Goal: Task Accomplishment & Management: Complete application form

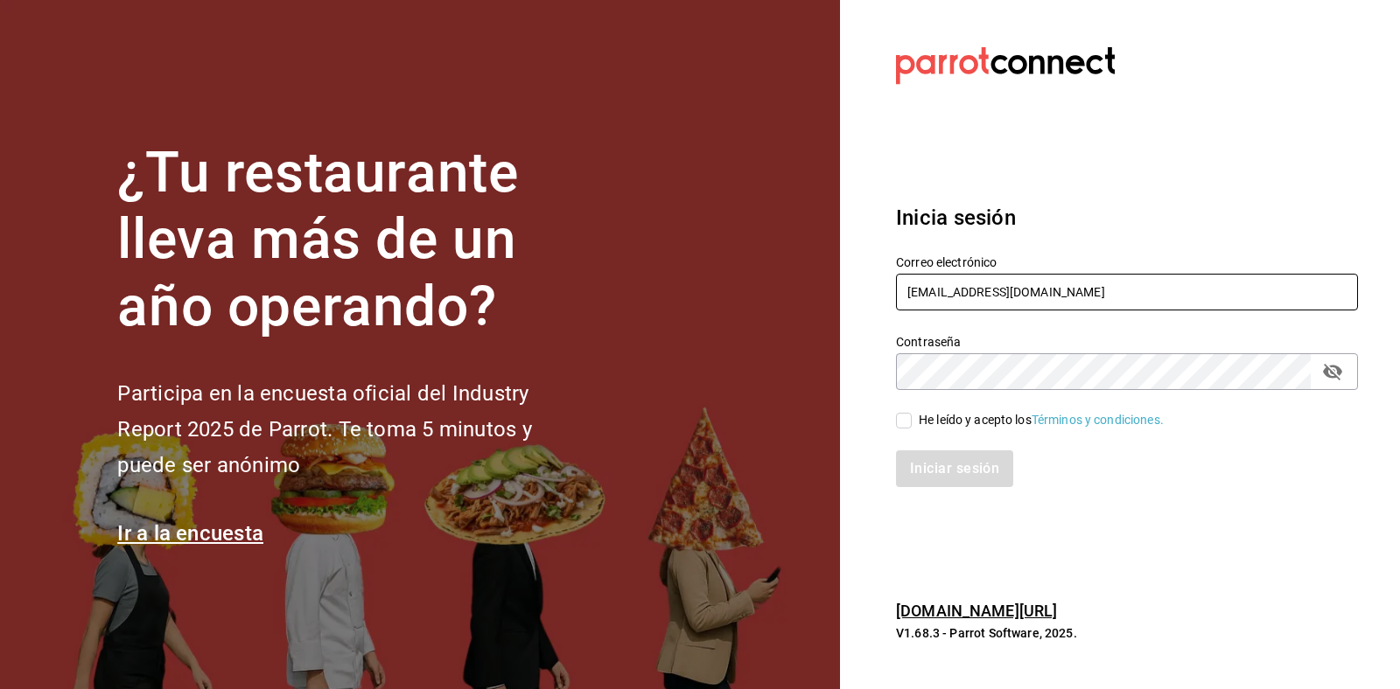
drag, startPoint x: 1034, startPoint y: 297, endPoint x: 740, endPoint y: 290, distance: 294.1
click at [740, 290] on div "¿Tu restaurante lleva más de un año operando? Participa en la encuesta oficial …" at bounding box center [700, 344] width 1400 height 689
type input "L"
type input "[EMAIL_ADDRESS][DOMAIN_NAME]"
click at [767, 350] on div "¿Tu restaurante lleva más de un año operando? Participa en la encuesta oficial …" at bounding box center [700, 344] width 1400 height 689
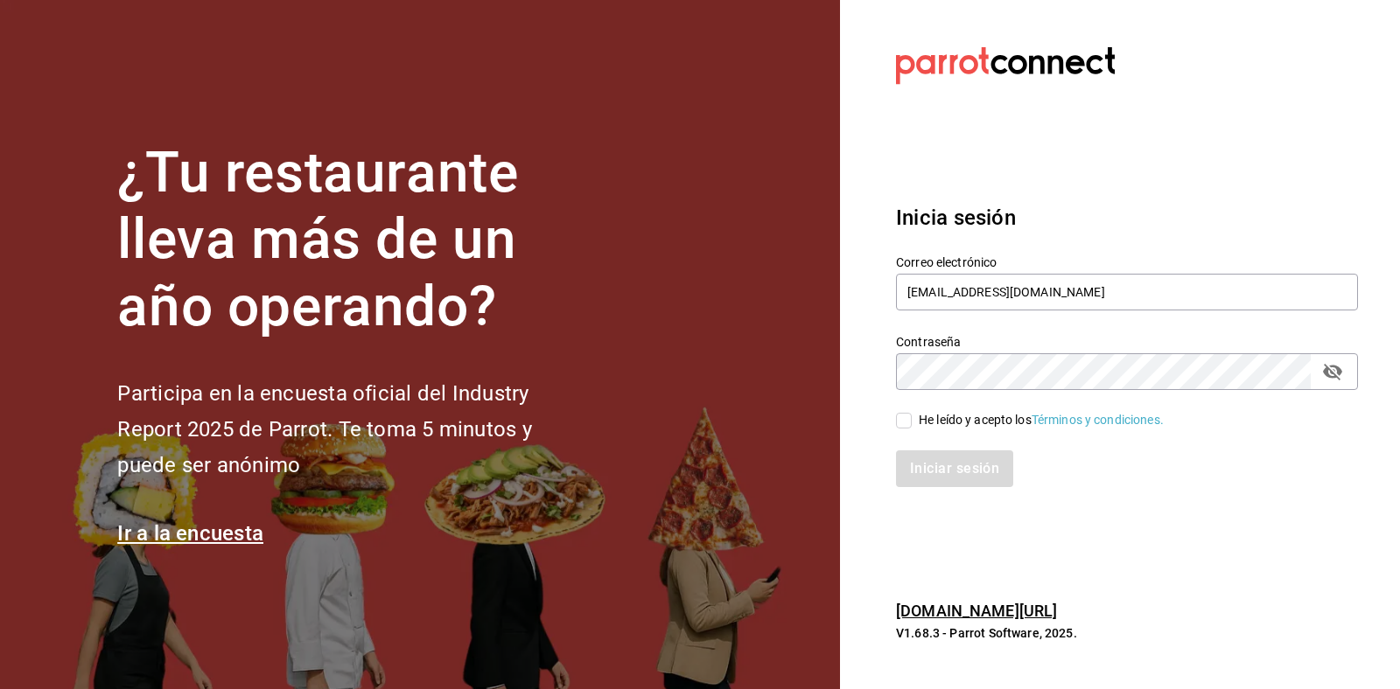
click at [969, 418] on div "He leído y acepto los Términos y condiciones." at bounding box center [1041, 420] width 245 height 18
click at [912, 418] on input "He leído y acepto los Términos y condiciones." at bounding box center [904, 421] width 16 height 16
checkbox input "true"
click at [948, 451] on button "Iniciar sesión" at bounding box center [955, 469] width 119 height 37
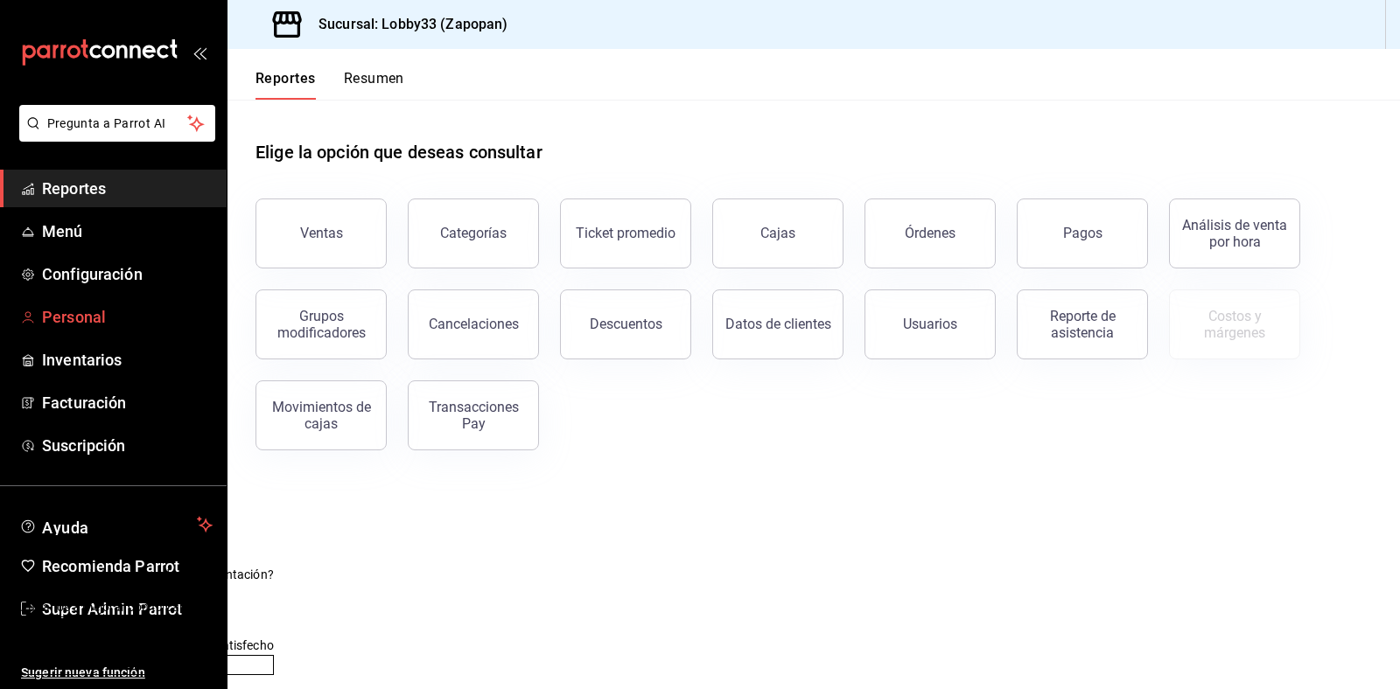
click at [98, 312] on span "Personal" at bounding box center [127, 317] width 171 height 24
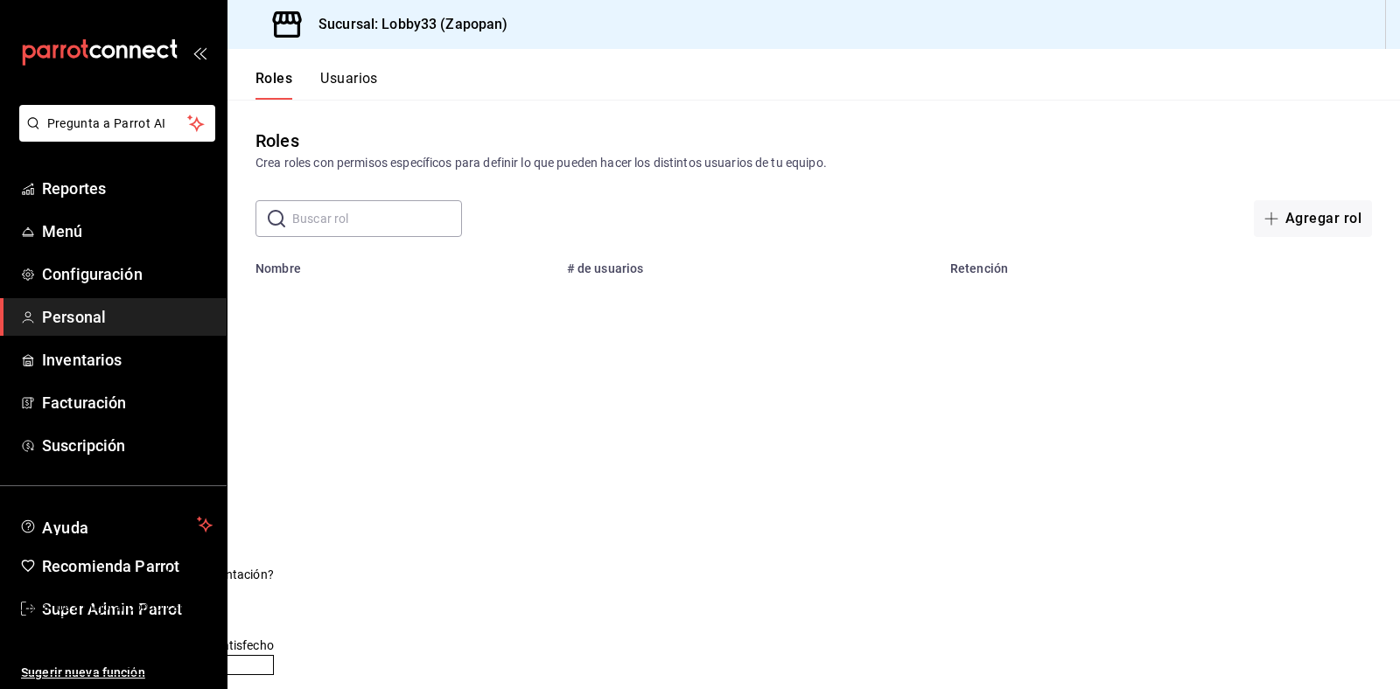
click at [350, 75] on button "Usuarios" at bounding box center [349, 85] width 58 height 30
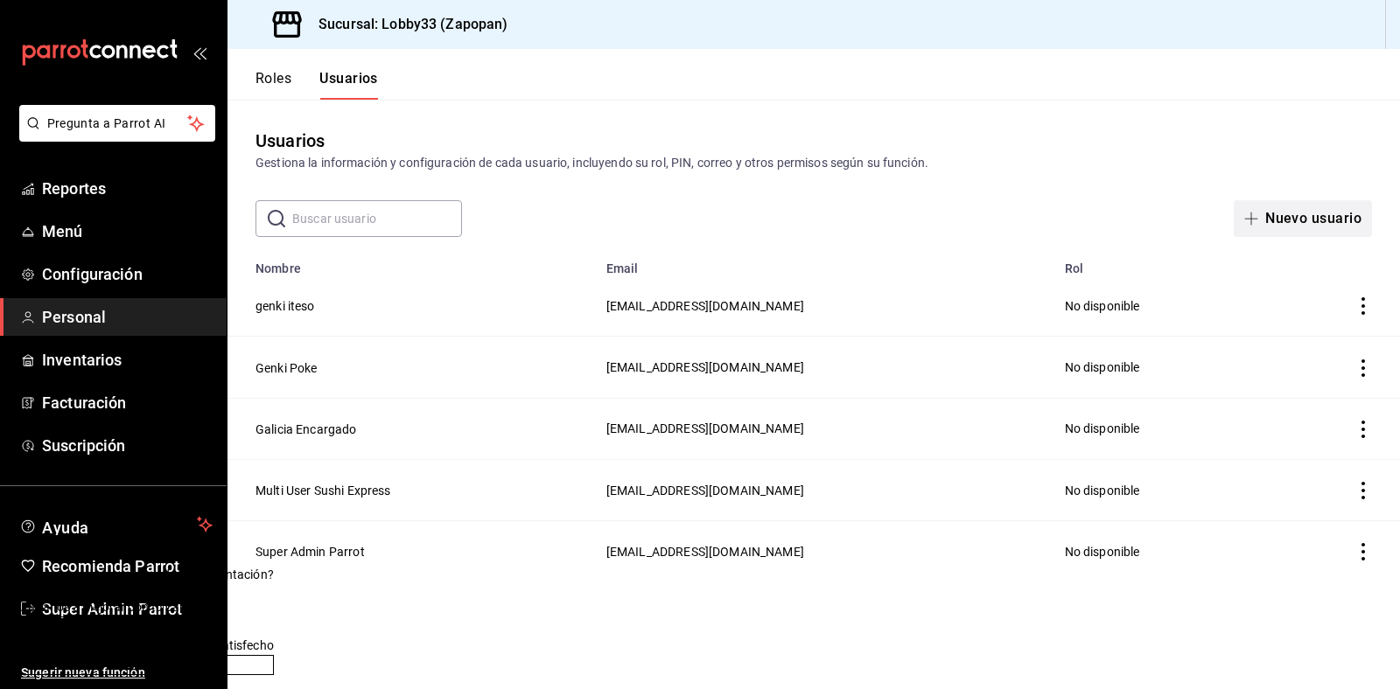
click at [1322, 216] on button "Nuevo usuario" at bounding box center [1303, 218] width 138 height 37
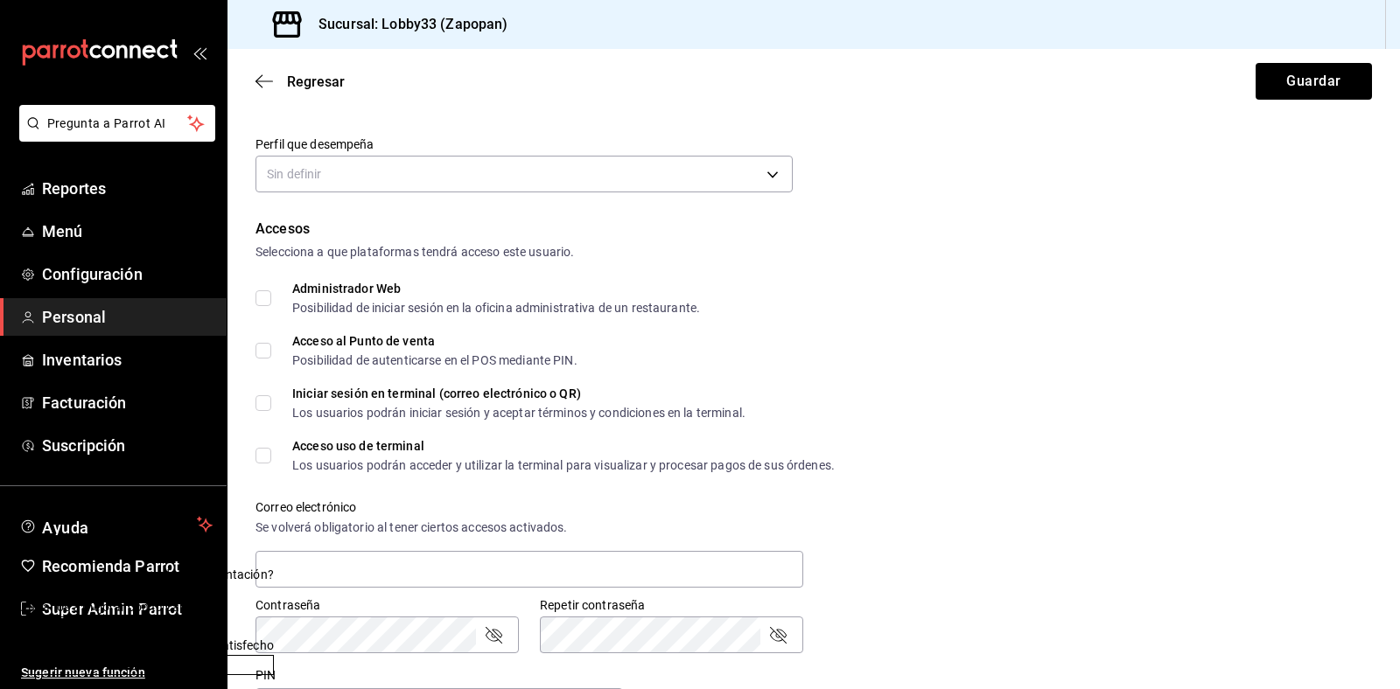
scroll to position [273, 0]
type input "Pruebas"
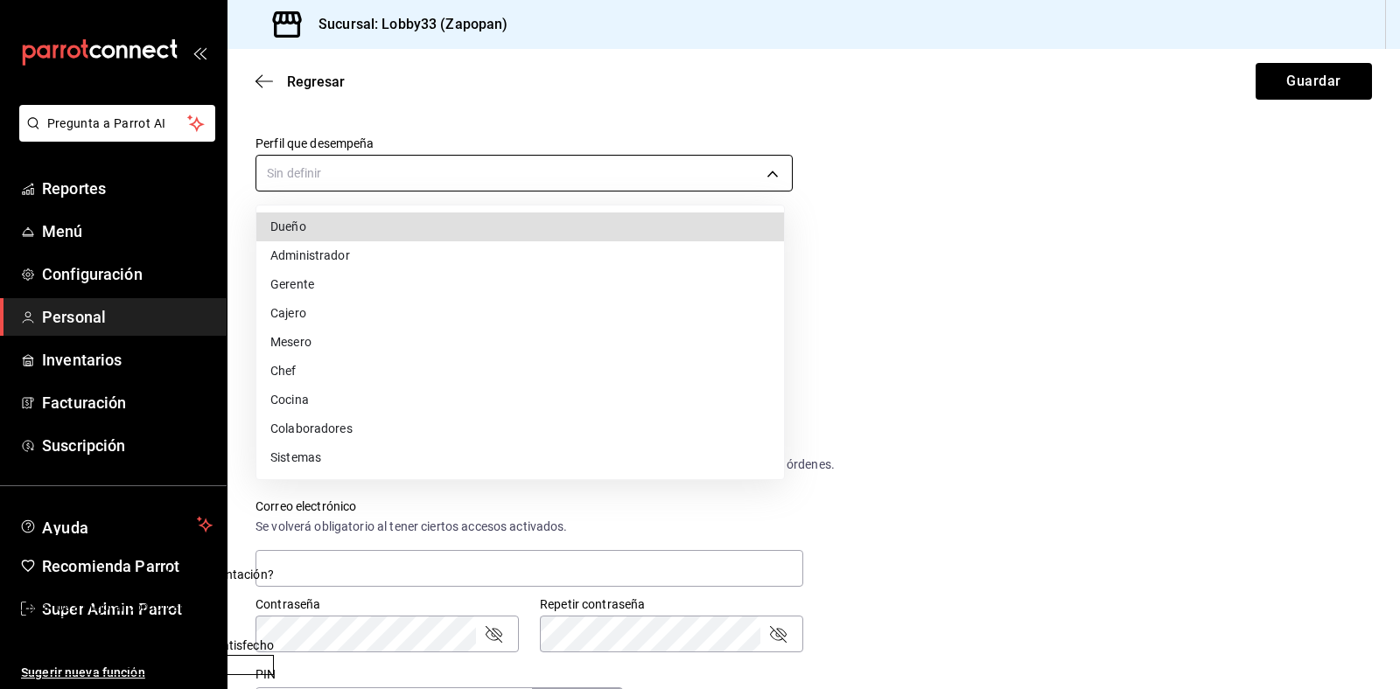
click at [553, 178] on body "Pregunta a Parrot AI Reportes Menú Configuración Personal Inventarios Facturaci…" at bounding box center [700, 344] width 1400 height 689
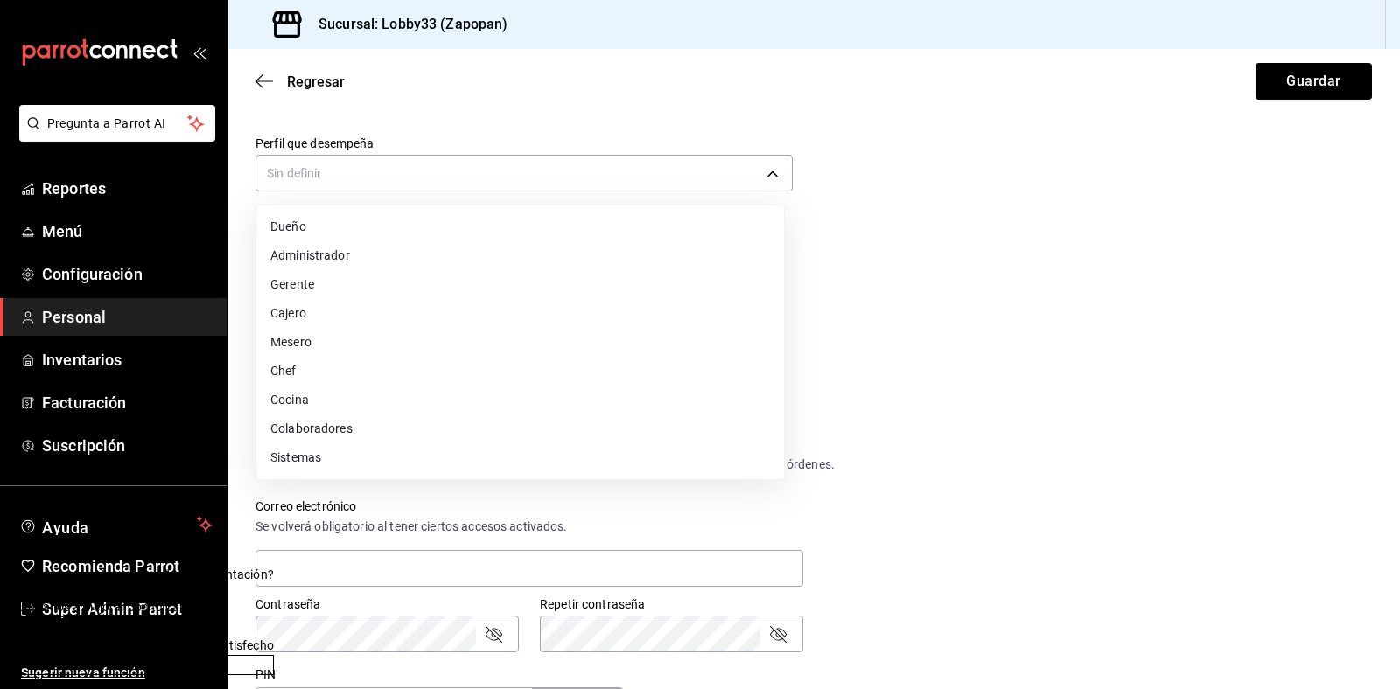
click at [499, 265] on li "Administrador" at bounding box center [520, 255] width 528 height 29
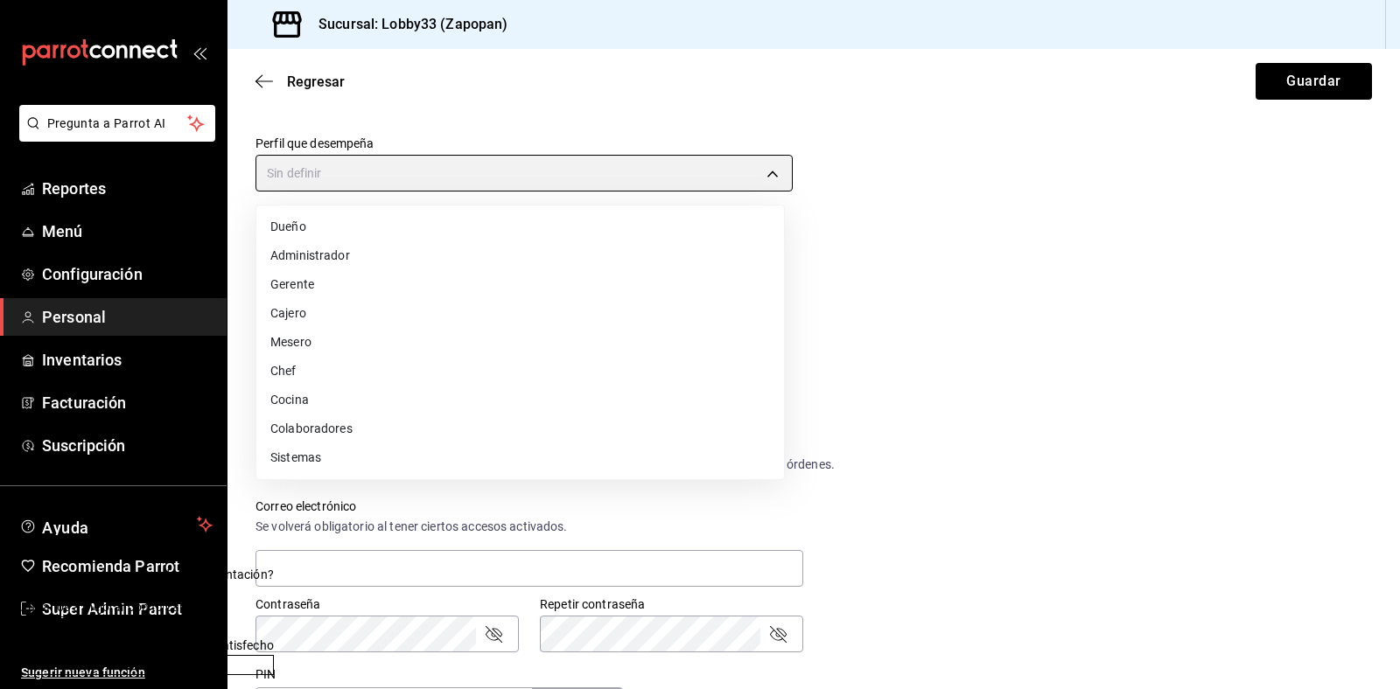
type input "ADMIN"
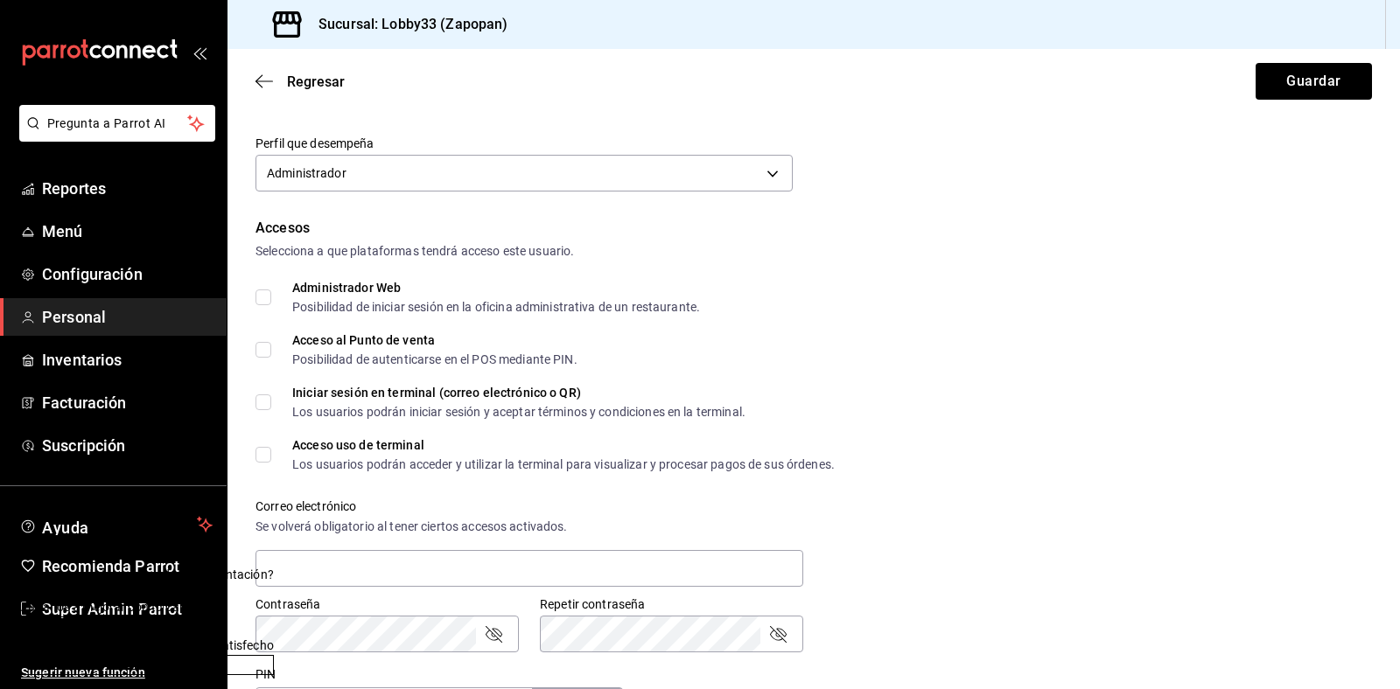
click at [274, 655] on button "Enviar" at bounding box center [144, 665] width 260 height 20
click at [237, 655] on button "Enviar" at bounding box center [125, 665] width 223 height 20
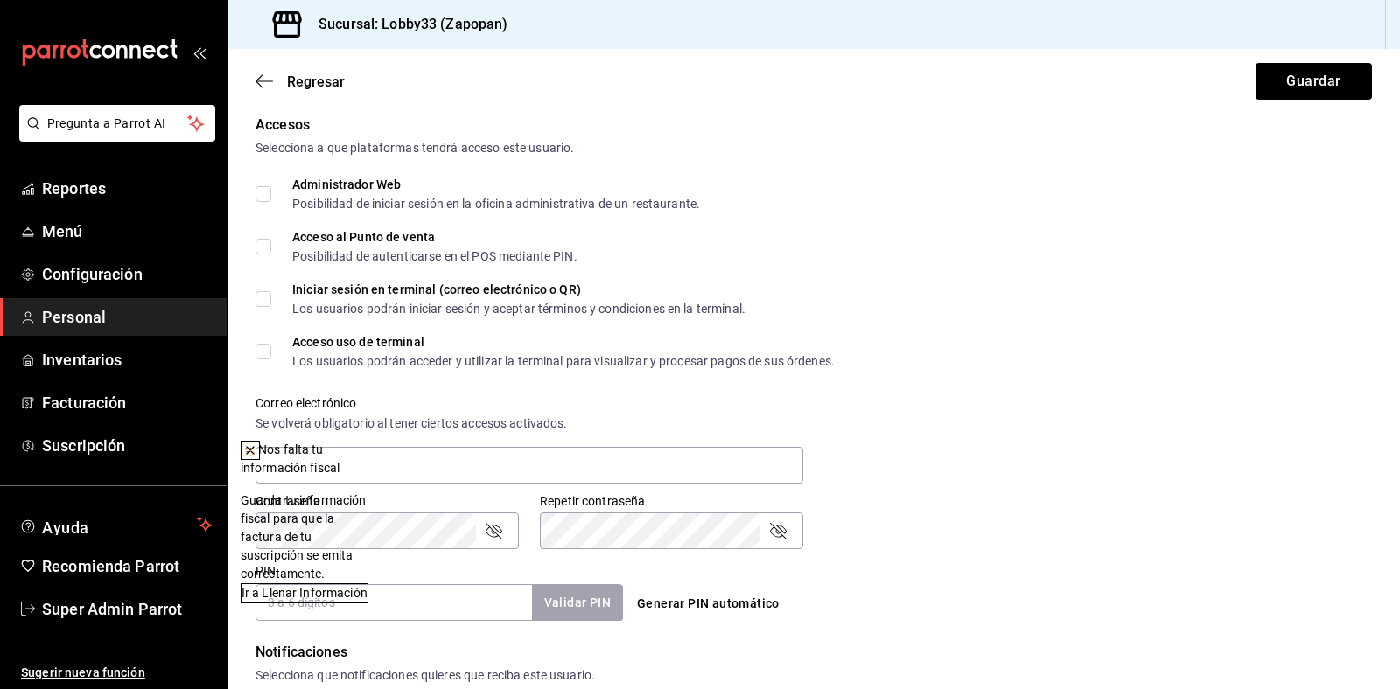
scroll to position [377, 0]
click at [257, 446] on icon at bounding box center [250, 451] width 14 height 14
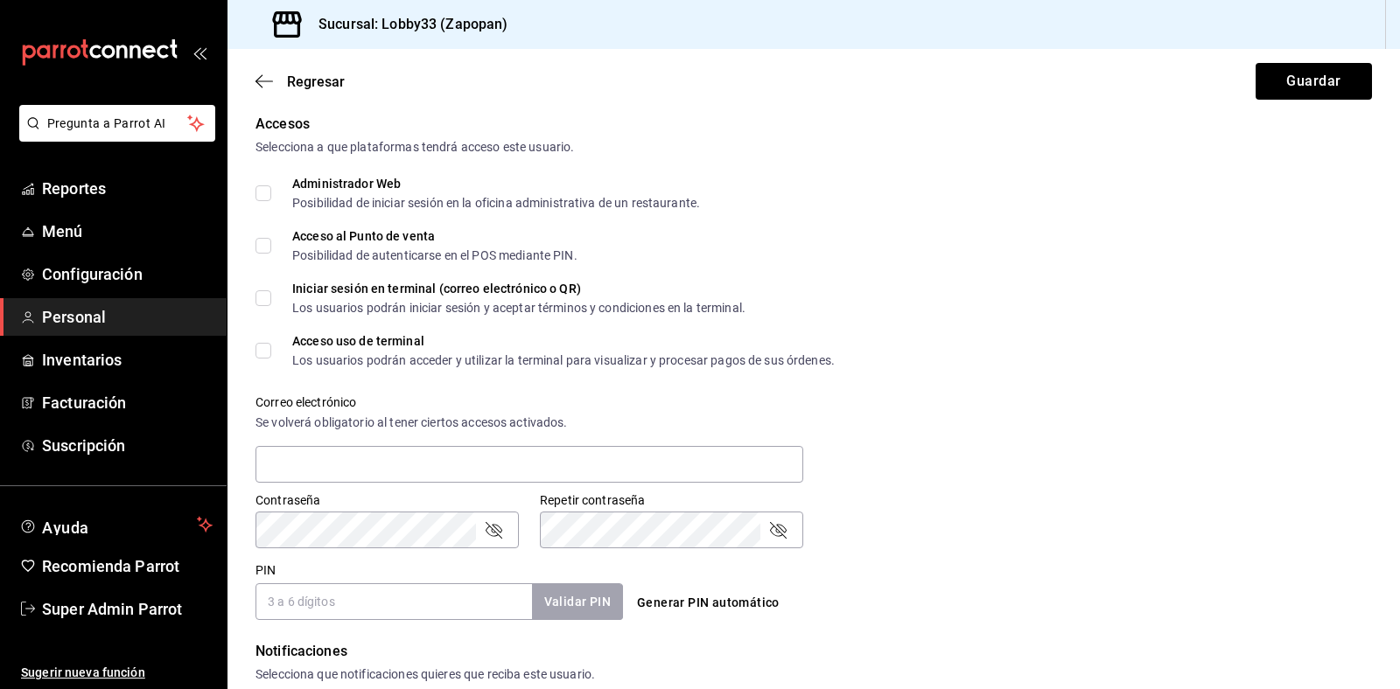
click at [264, 346] on input "Acceso uso de terminal Los usuarios podrán acceder y utilizar la terminal para …" at bounding box center [263, 351] width 16 height 16
checkbox input "true"
click at [261, 302] on input "Iniciar sesión en terminal (correo electrónico o QR) Los usuarios podrán inicia…" at bounding box center [263, 298] width 16 height 16
checkbox input "true"
click at [261, 250] on input "Acceso al Punto de venta Posibilidad de autenticarse en el POS mediante PIN." at bounding box center [263, 246] width 16 height 16
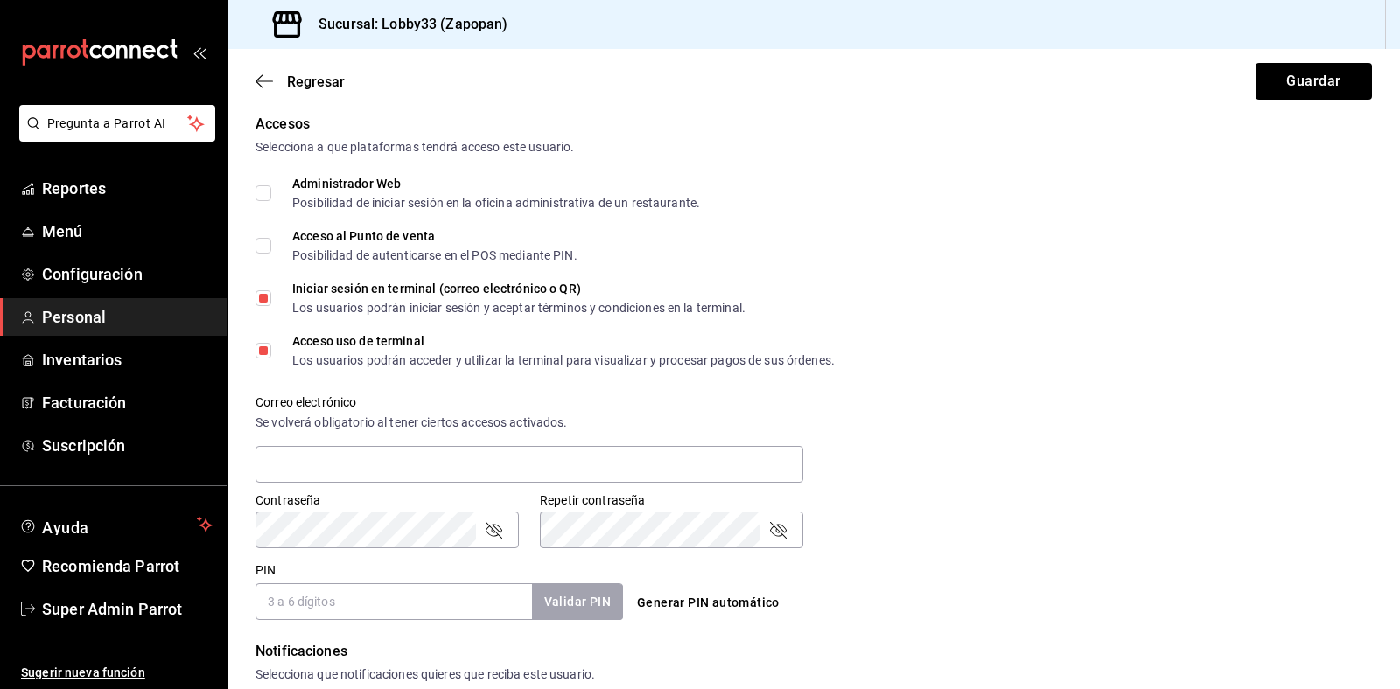
checkbox input "true"
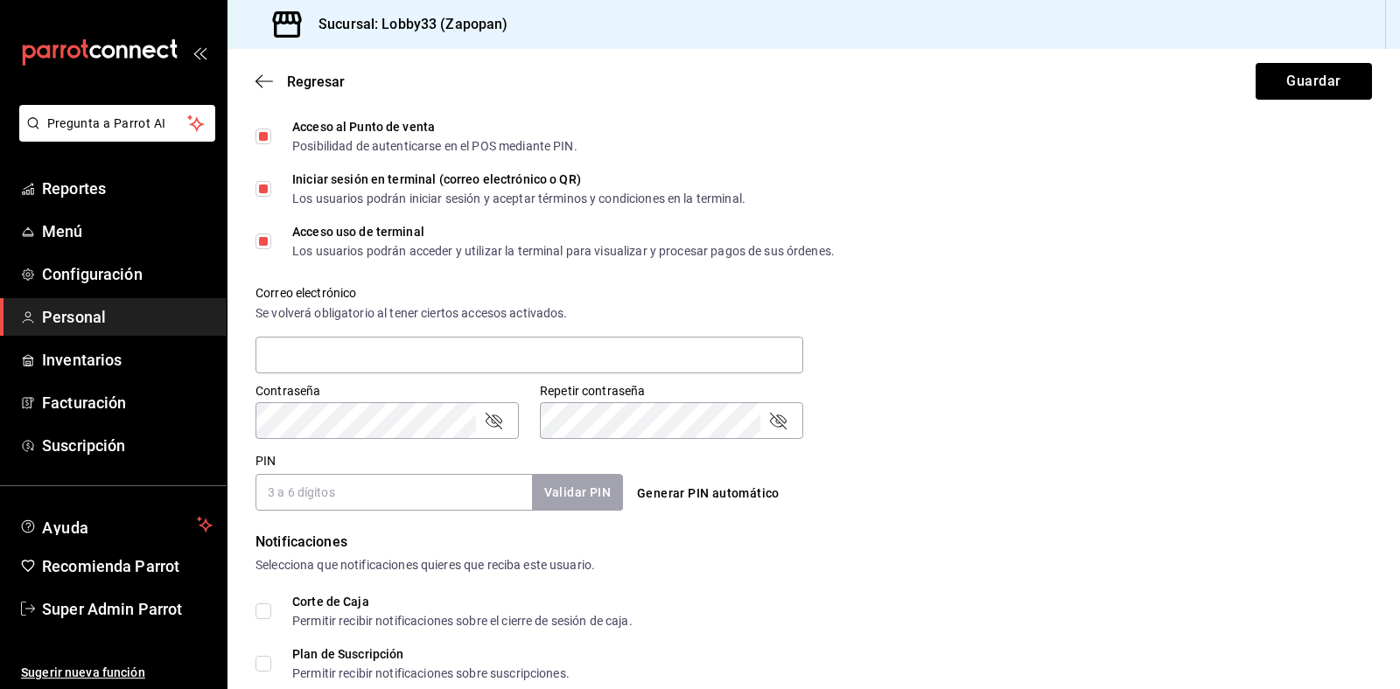
scroll to position [490, 0]
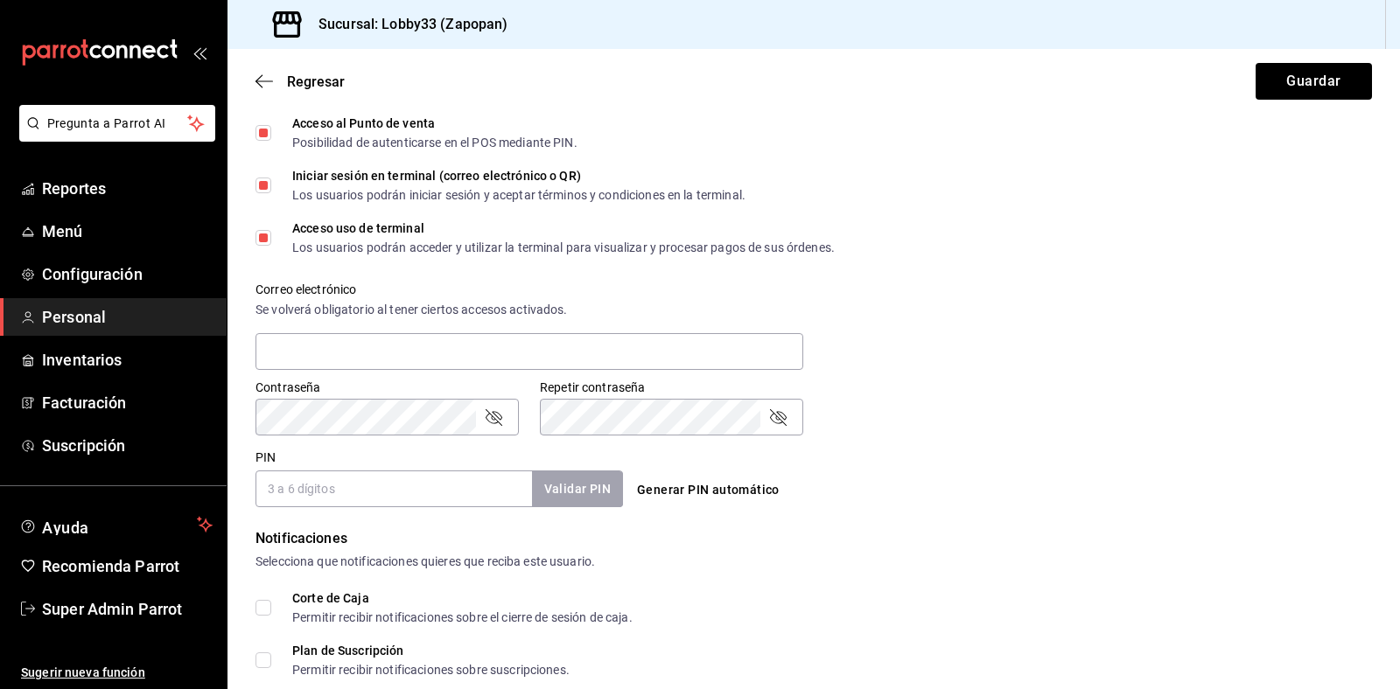
click at [706, 493] on button "Generar PIN automático" at bounding box center [708, 490] width 157 height 32
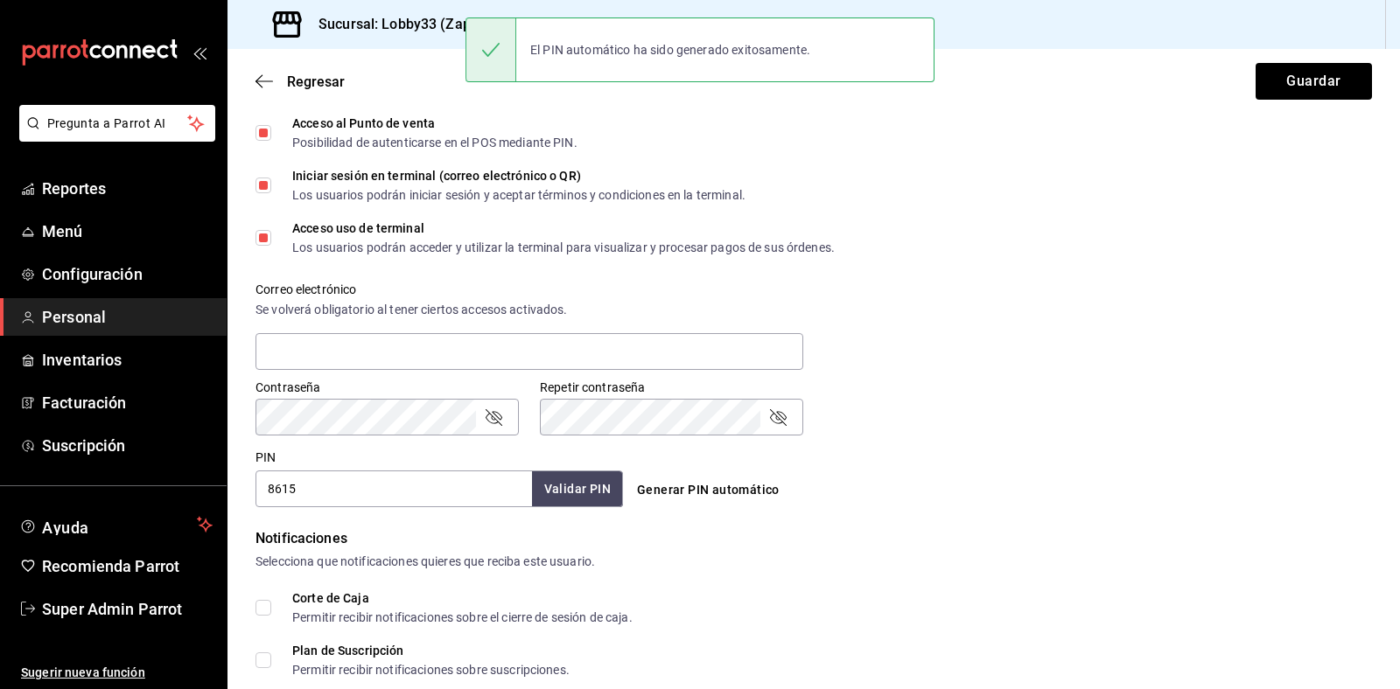
click at [447, 484] on input "8615" at bounding box center [393, 489] width 276 height 37
type input "8"
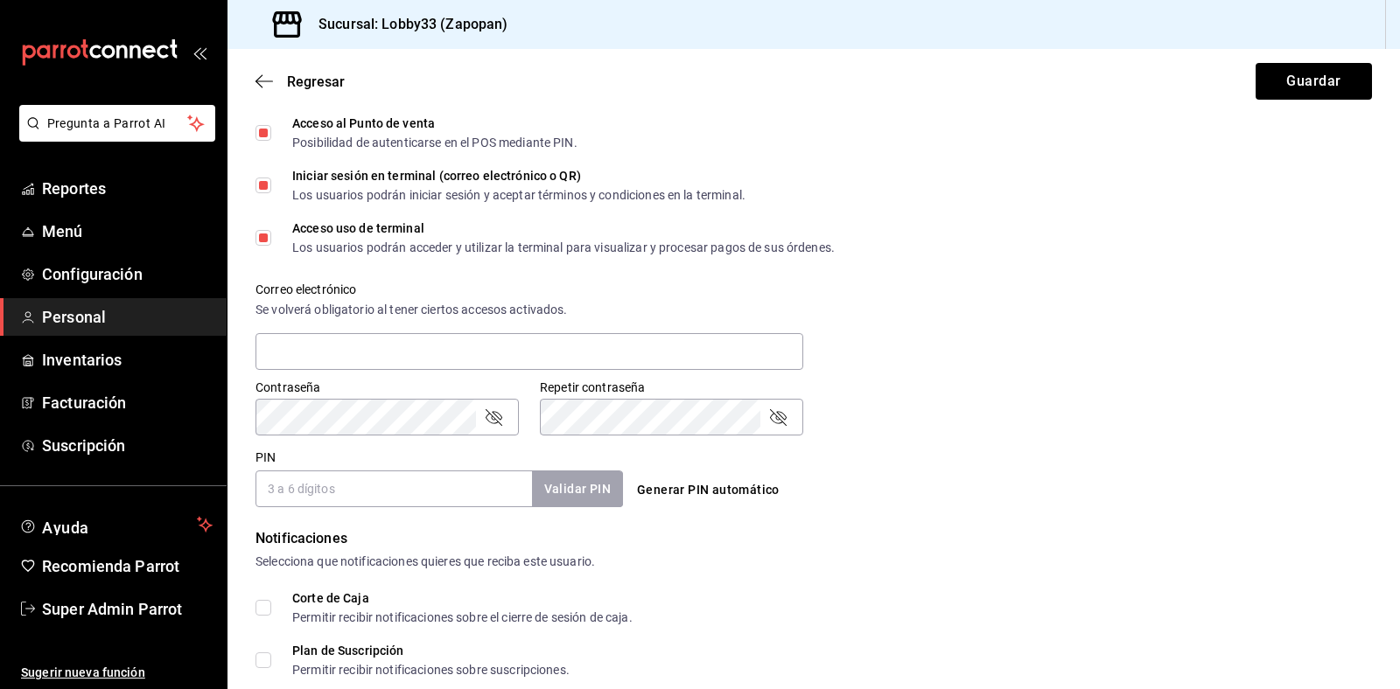
click at [447, 484] on input "PIN" at bounding box center [393, 489] width 276 height 37
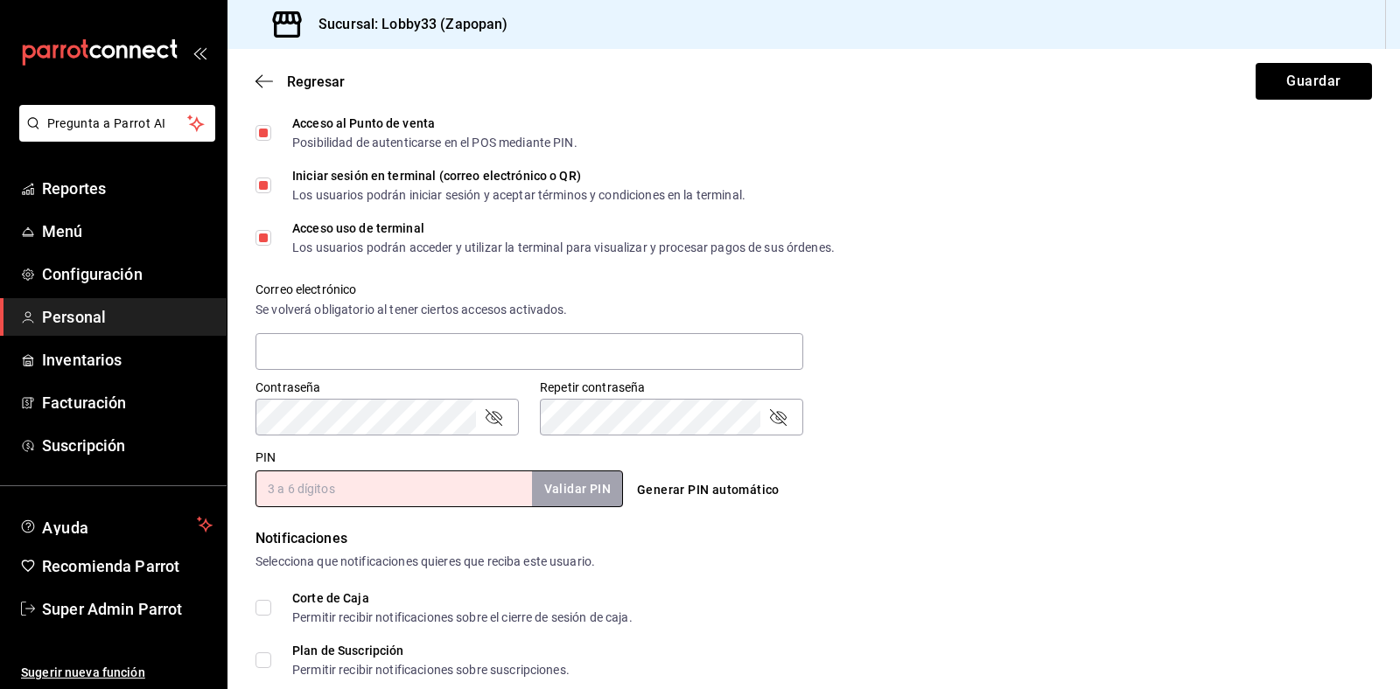
click at [819, 523] on form "Datos personales Nombre Pruebas Apellido Número celular (opcional) +52 (__) ___…" at bounding box center [813, 259] width 1116 height 1242
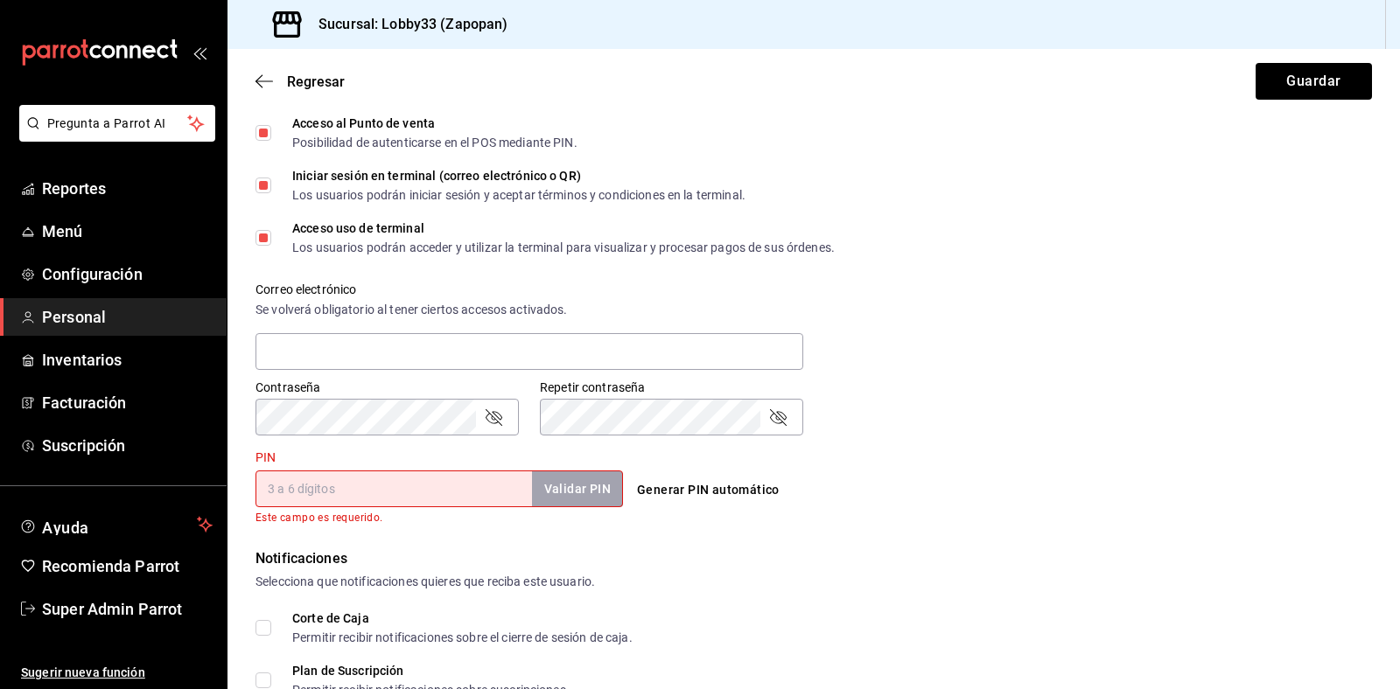
click at [451, 481] on input "PIN" at bounding box center [393, 489] width 276 height 37
type input "1234"
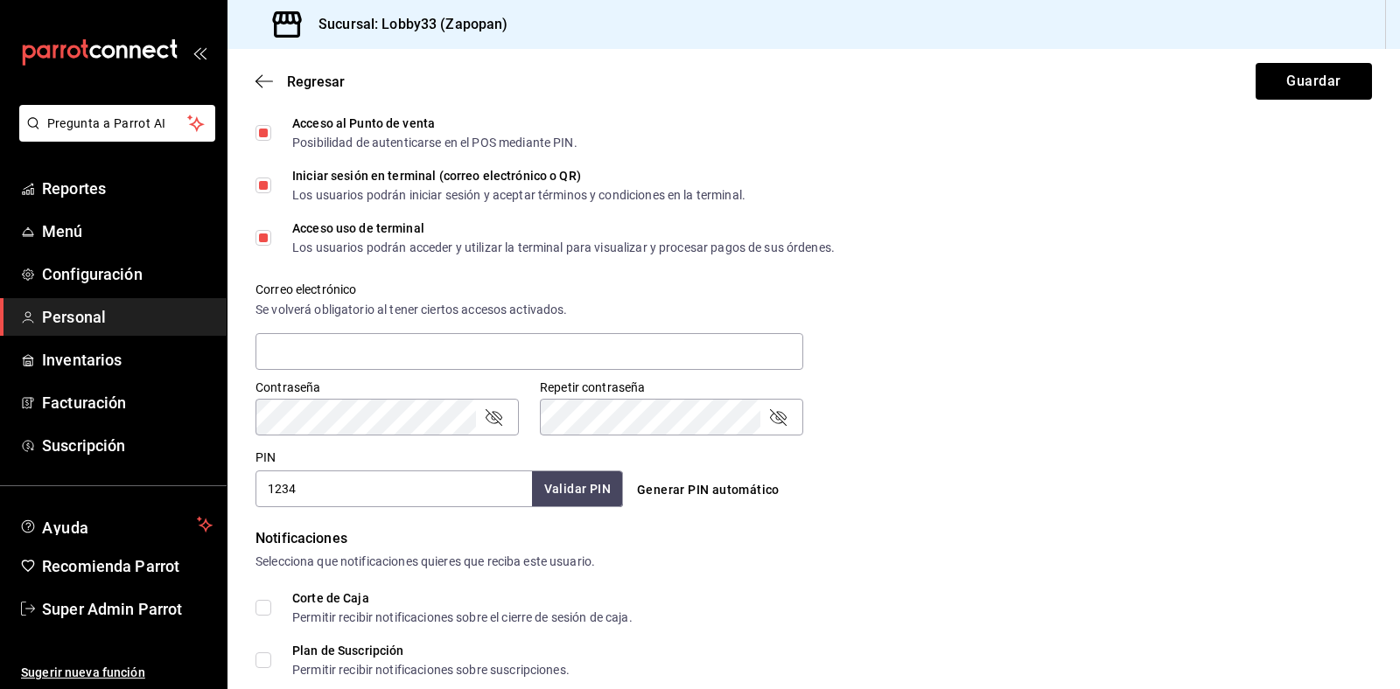
click at [812, 539] on form "Datos personales Nombre Pruebas Apellido Número celular (opcional) +52 (__) ___…" at bounding box center [813, 259] width 1116 height 1242
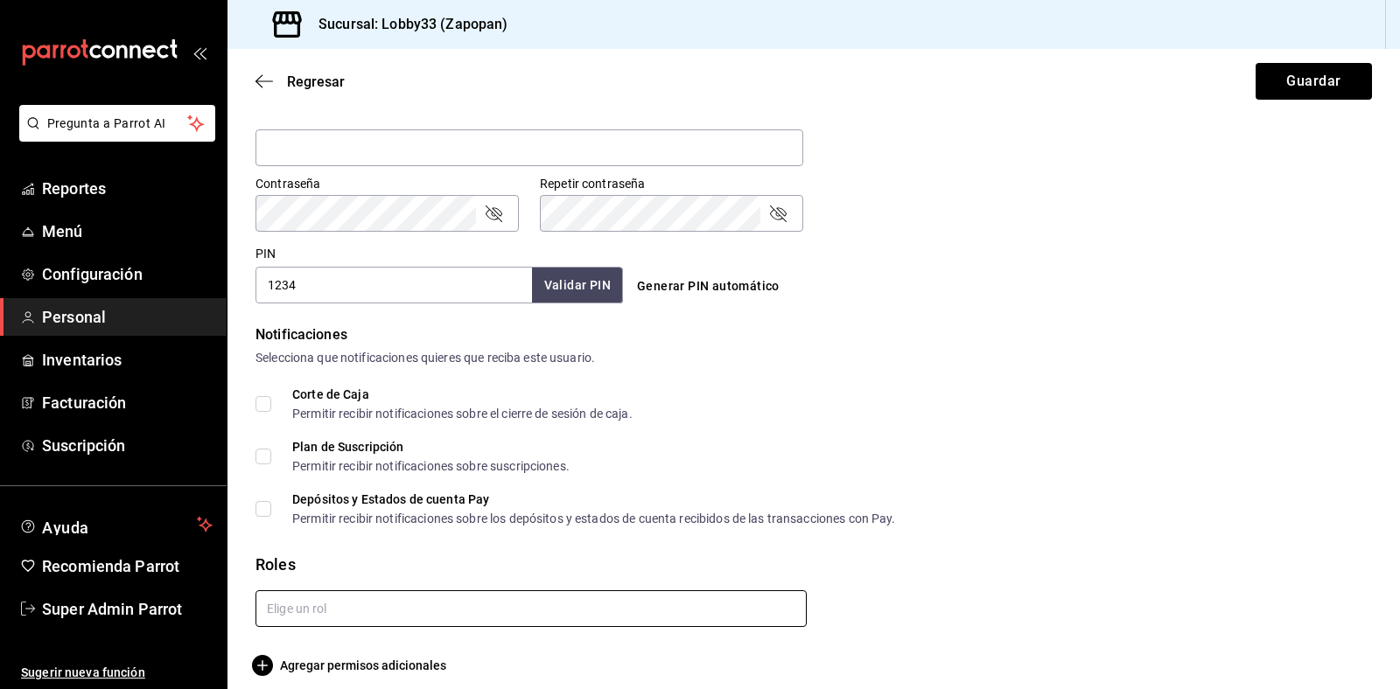
scroll to position [707, 0]
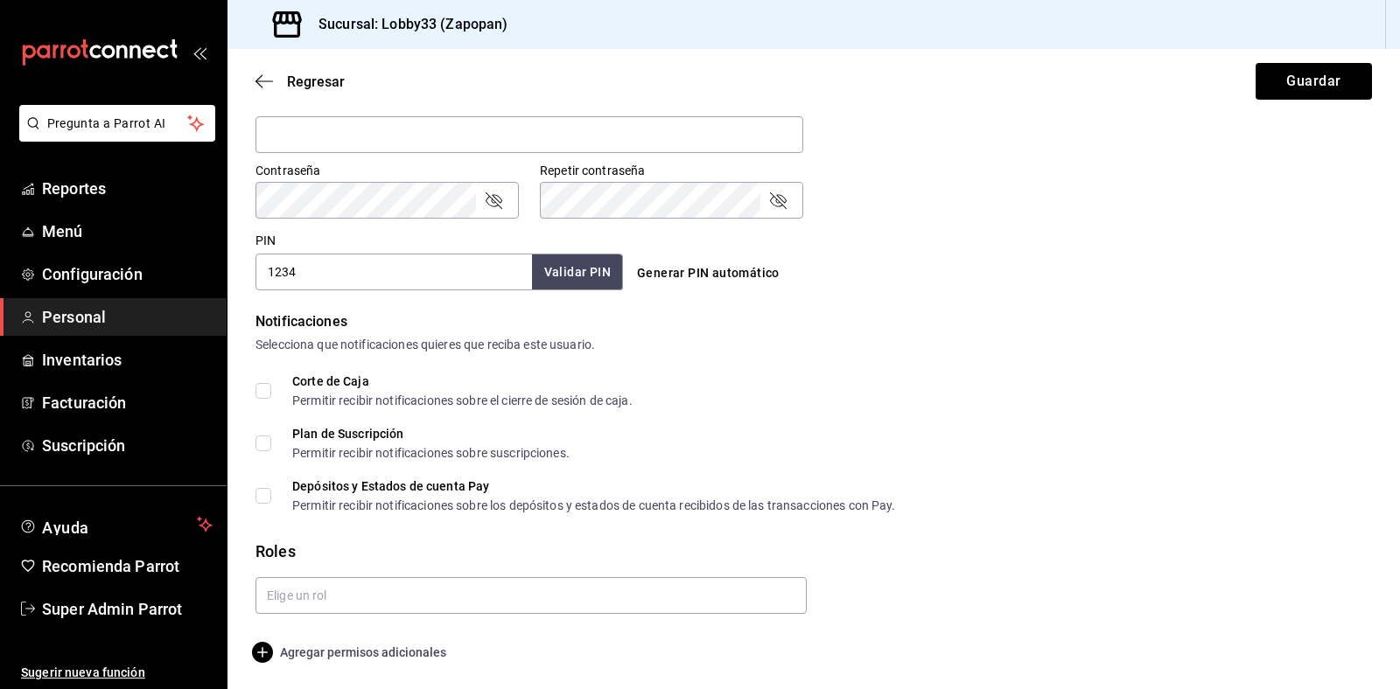
click at [284, 661] on span "Agregar permisos adicionales" at bounding box center [350, 652] width 191 height 21
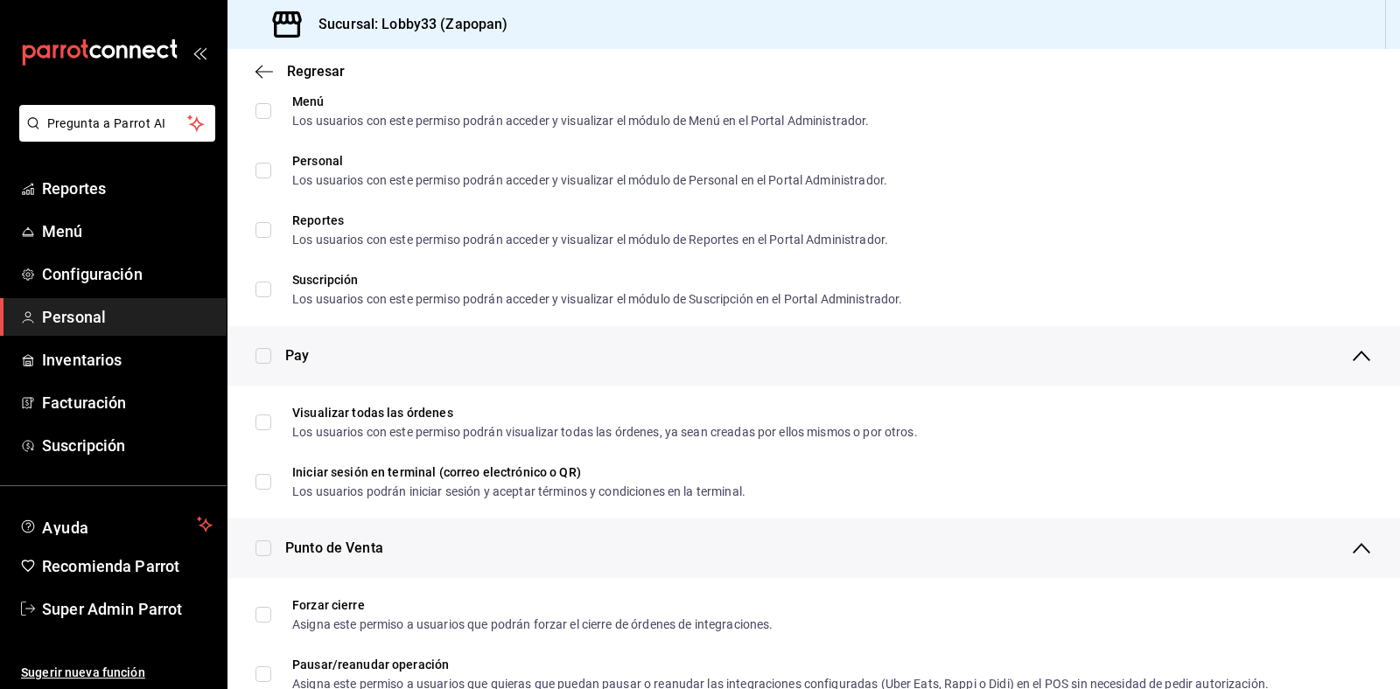
scroll to position [1024, 0]
click at [269, 352] on input "checkbox" at bounding box center [263, 354] width 16 height 16
checkbox input "true"
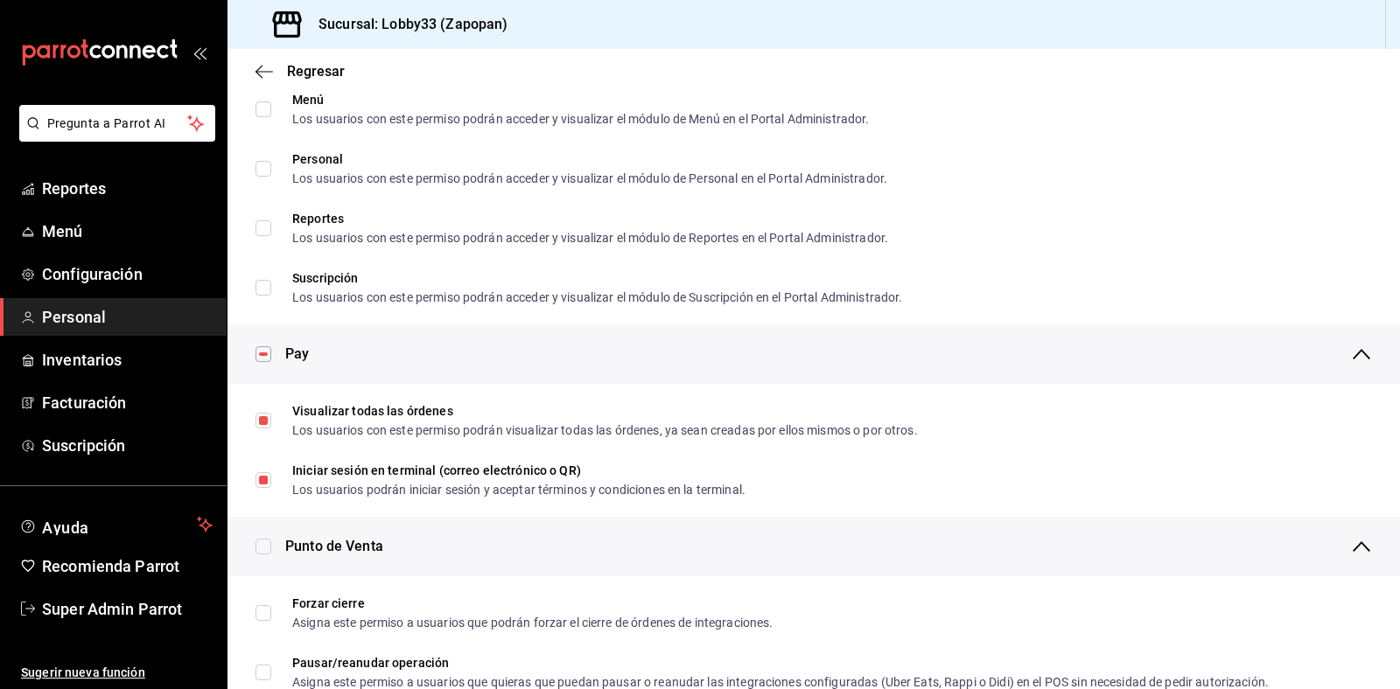
click at [249, 540] on div "Punto de Venta" at bounding box center [813, 546] width 1172 height 59
click at [263, 545] on input "checkbox" at bounding box center [263, 547] width 16 height 16
checkbox input "true"
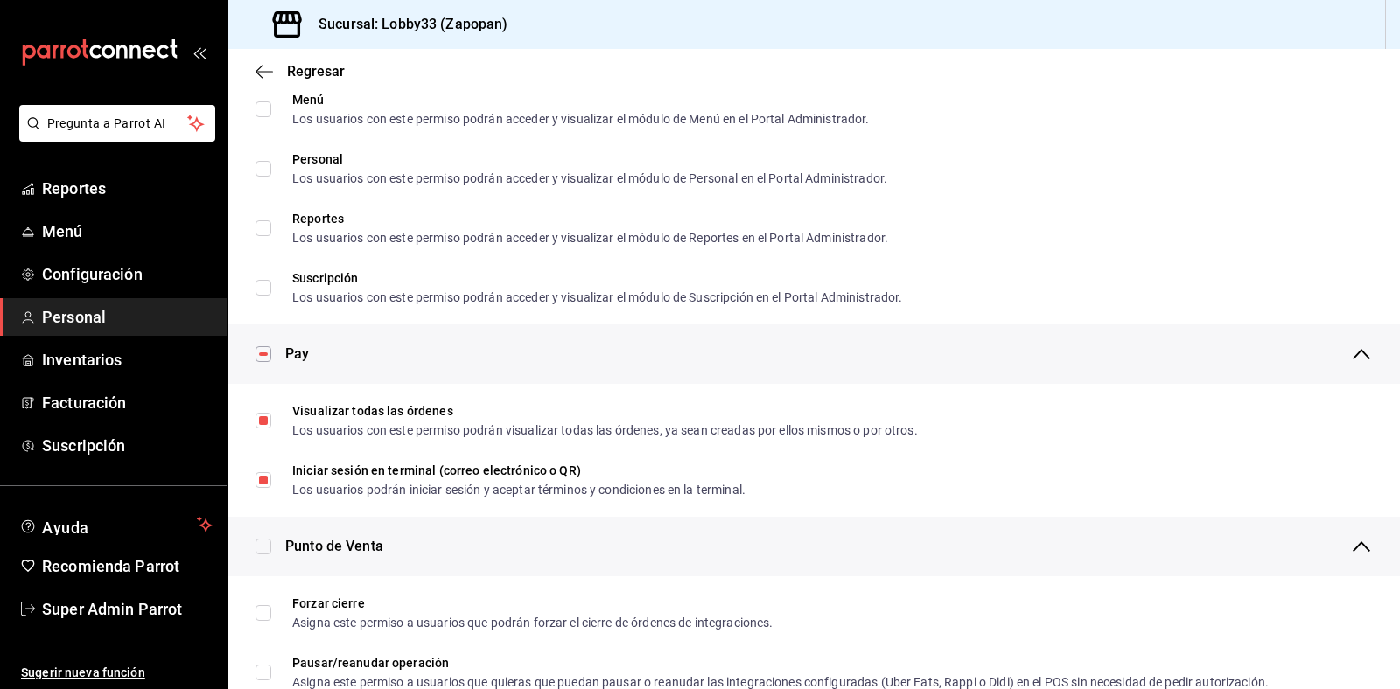
checkbox input "true"
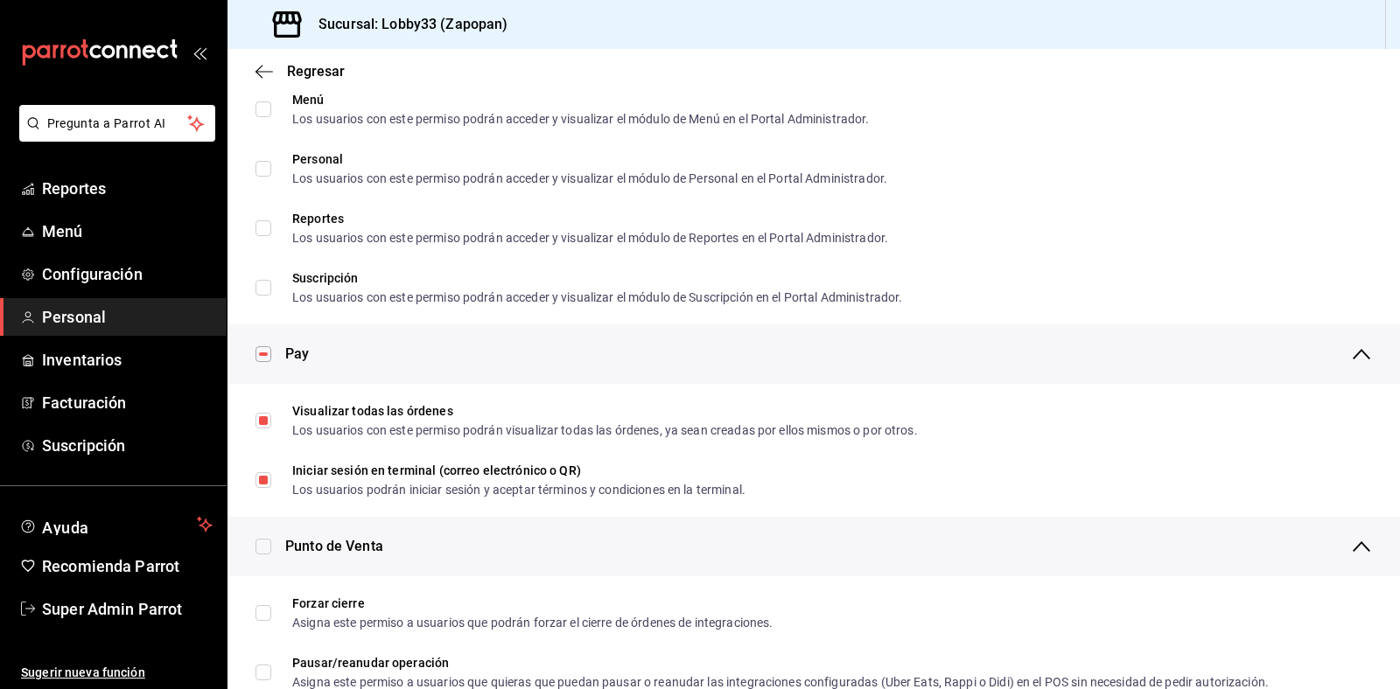
checkbox input "true"
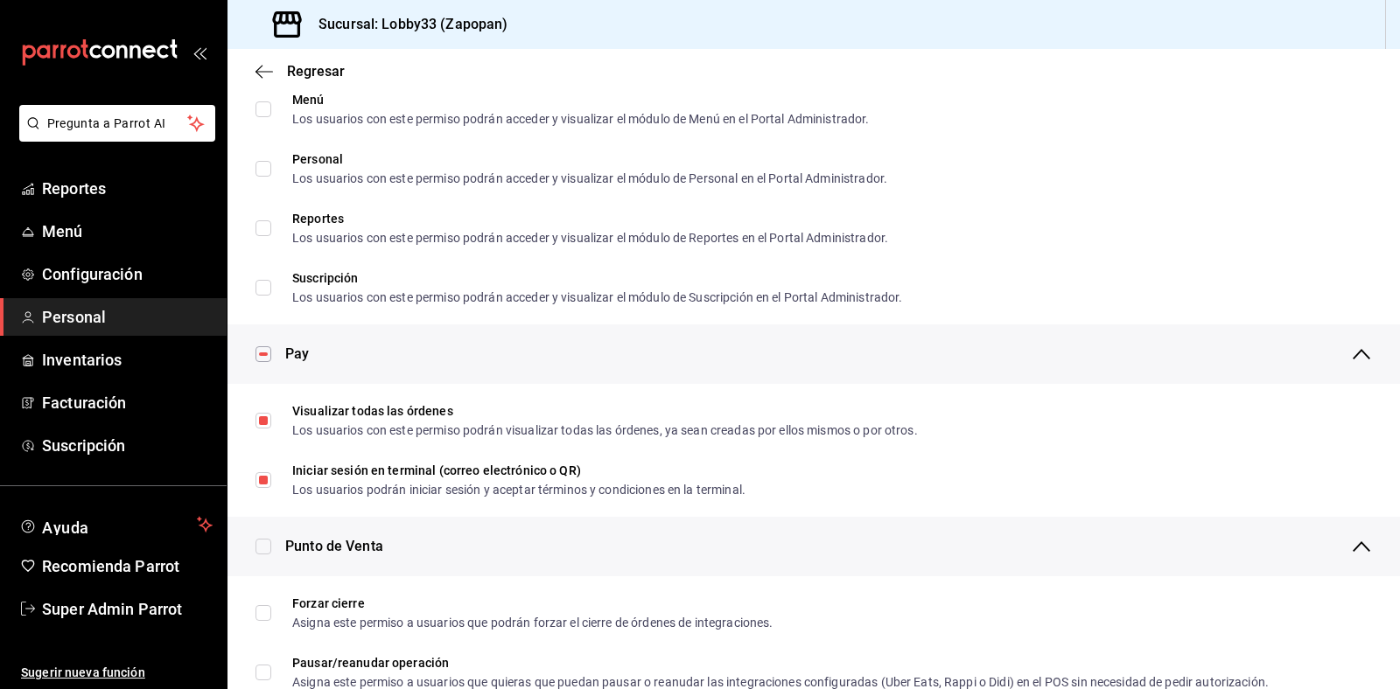
checkbox input "true"
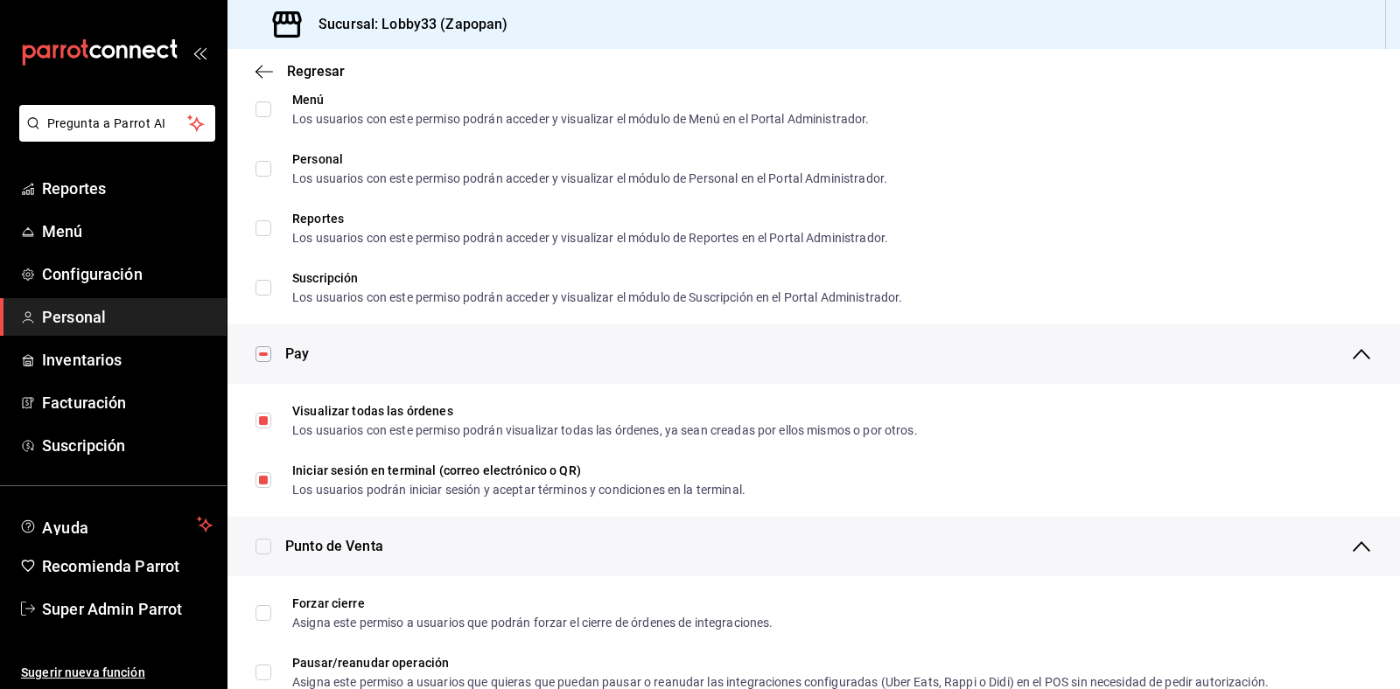
checkbox input "true"
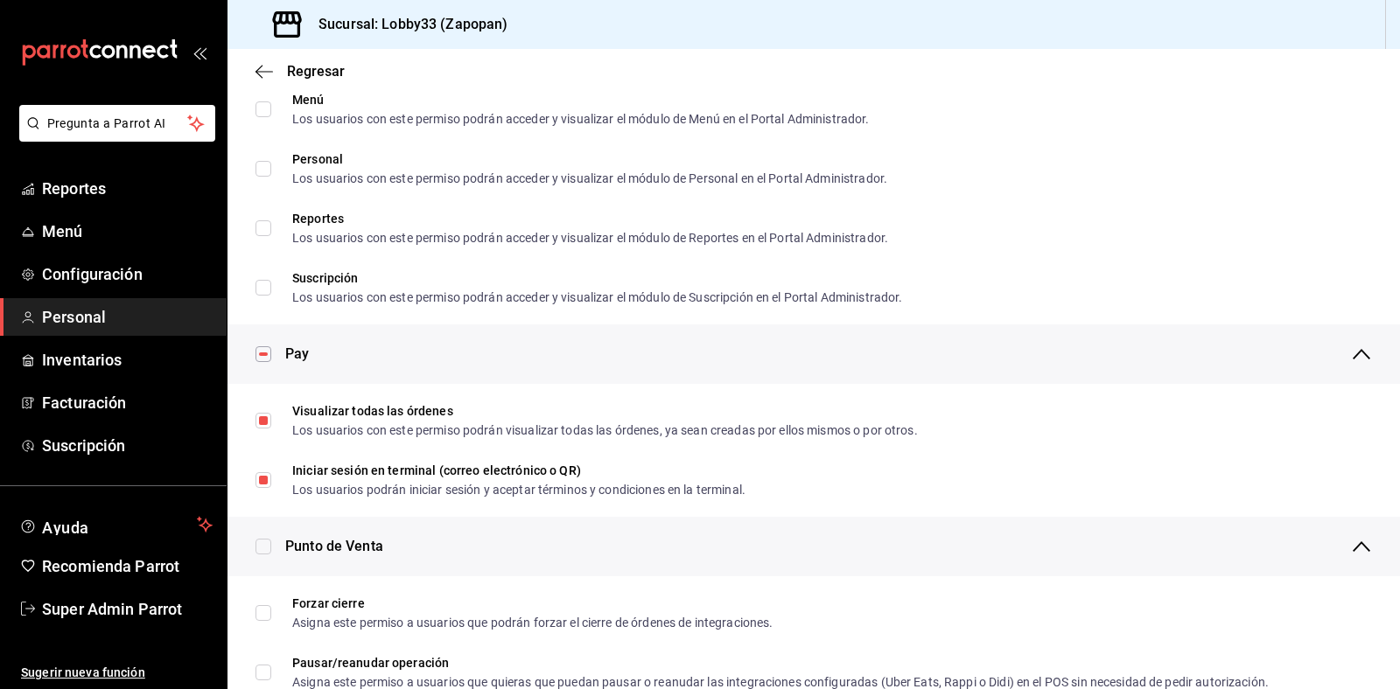
checkbox input "true"
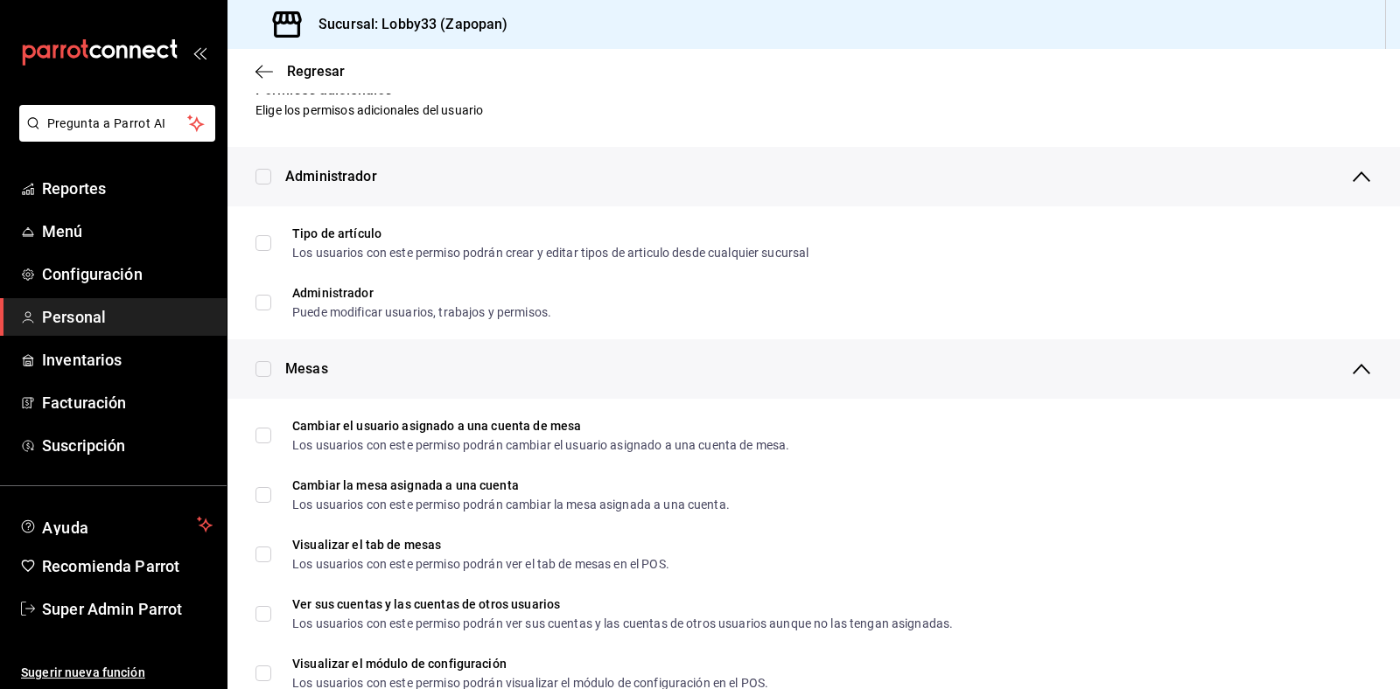
scroll to position [0, 0]
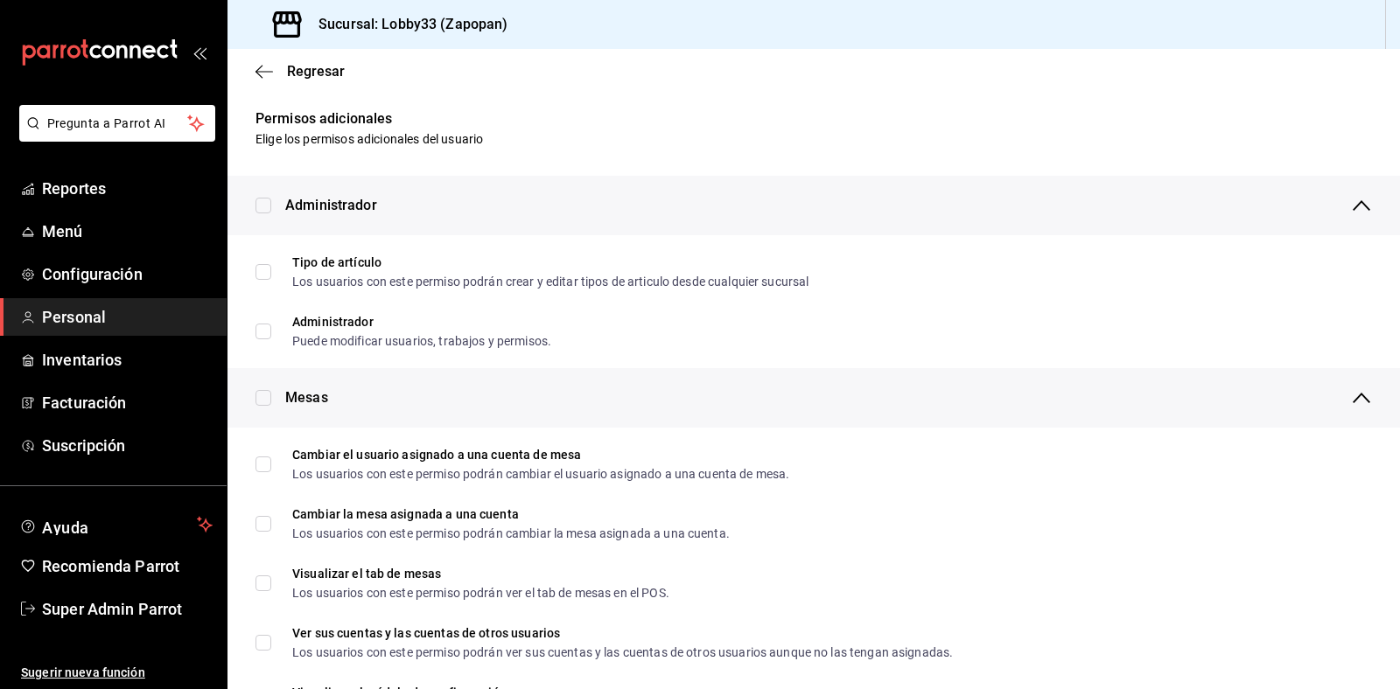
click at [267, 395] on input "checkbox" at bounding box center [263, 398] width 16 height 16
checkbox input "true"
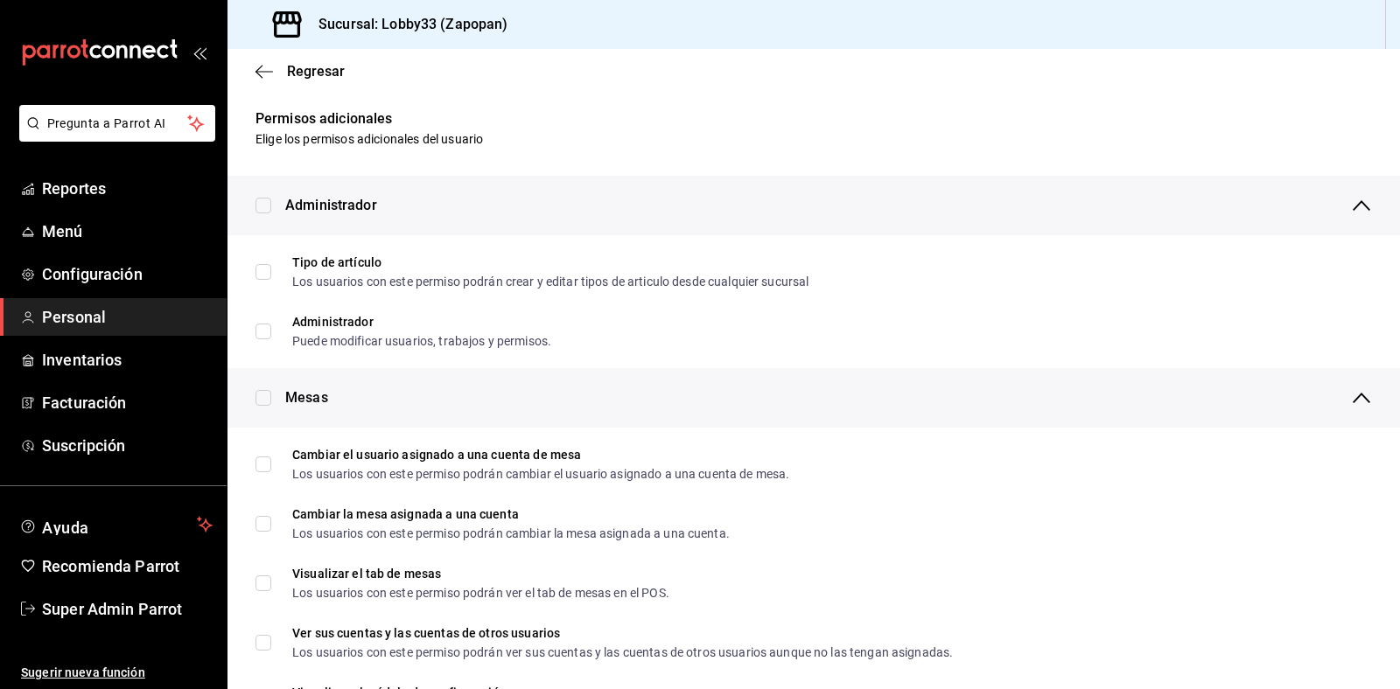
checkbox input "true"
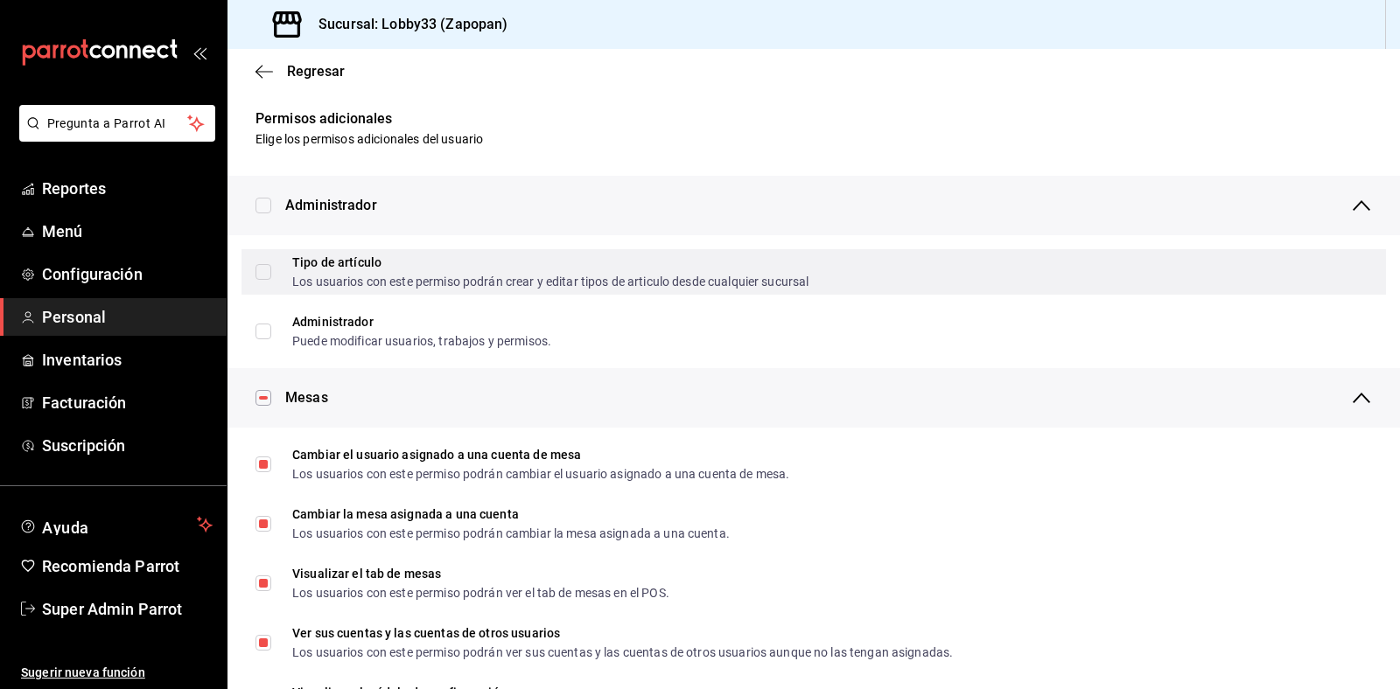
click at [261, 265] on input "Tipo de artículo Los usuarios con este permiso podrán crear y editar tipos de a…" at bounding box center [263, 272] width 16 height 16
checkbox input "true"
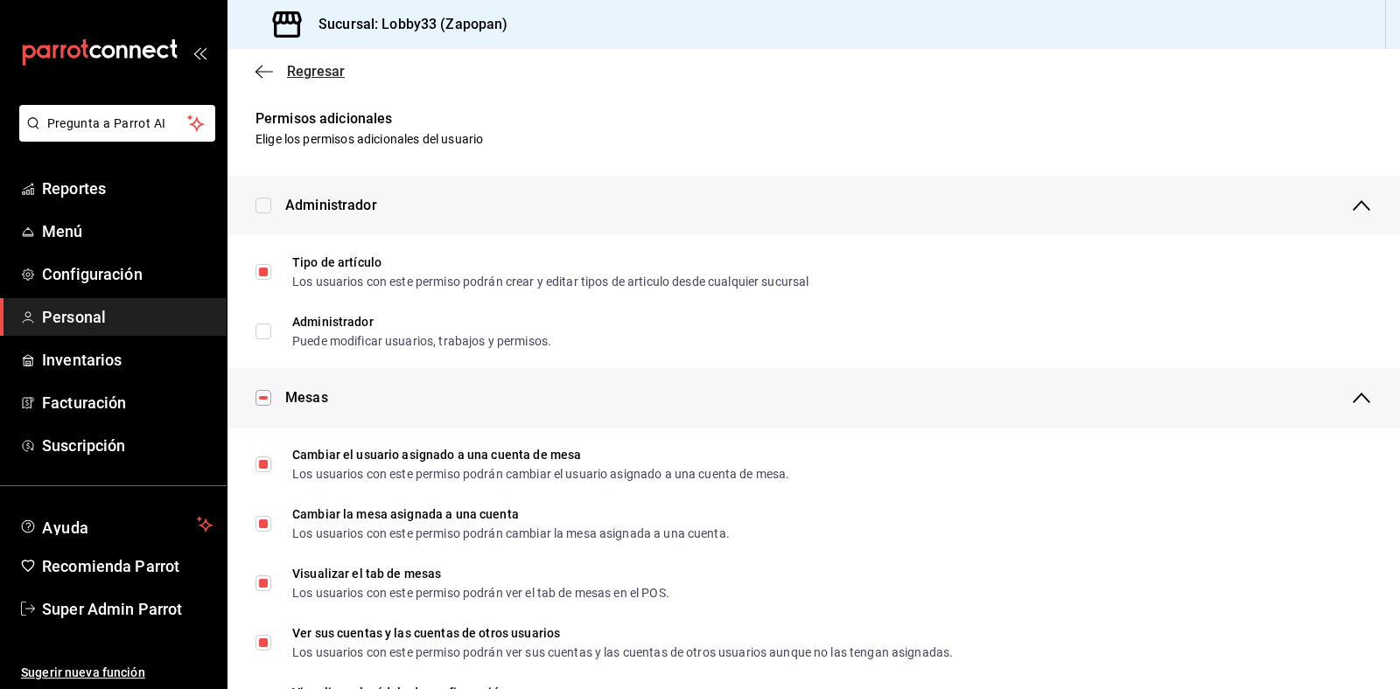
click at [316, 67] on span "Regresar" at bounding box center [316, 71] width 58 height 17
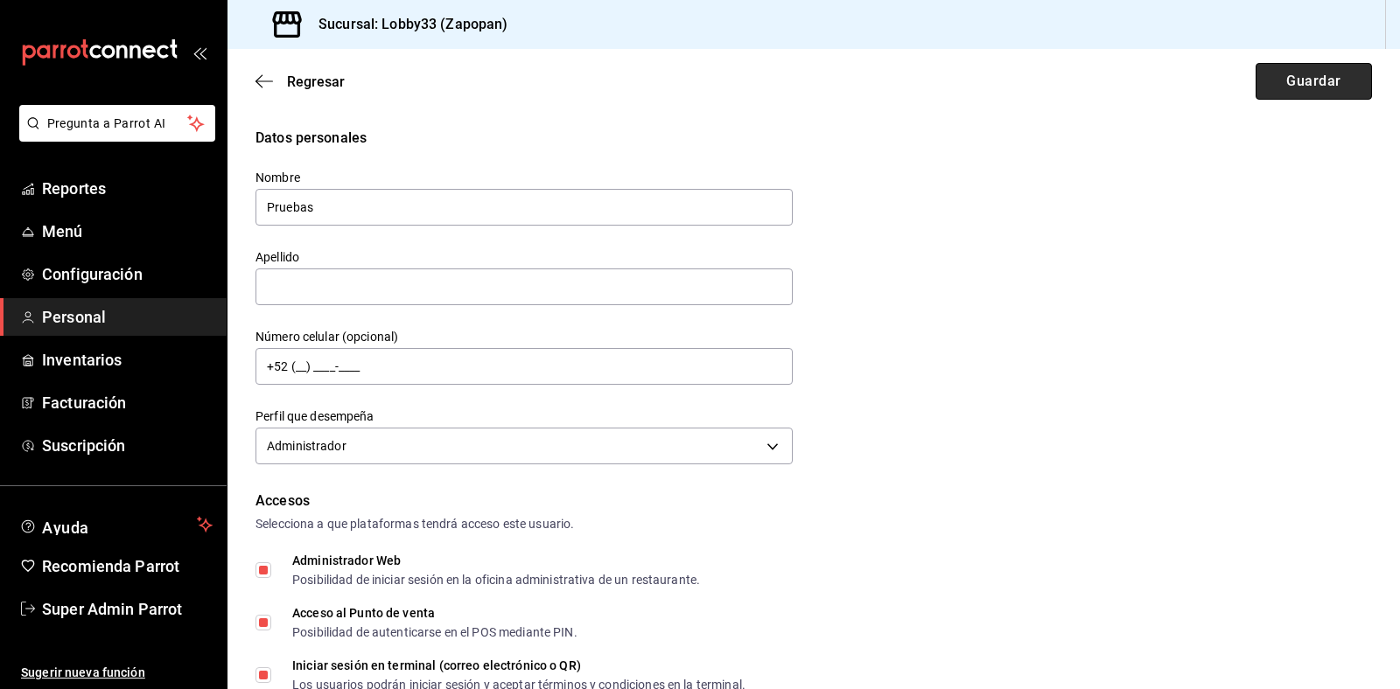
click at [1308, 88] on button "Guardar" at bounding box center [1314, 81] width 116 height 37
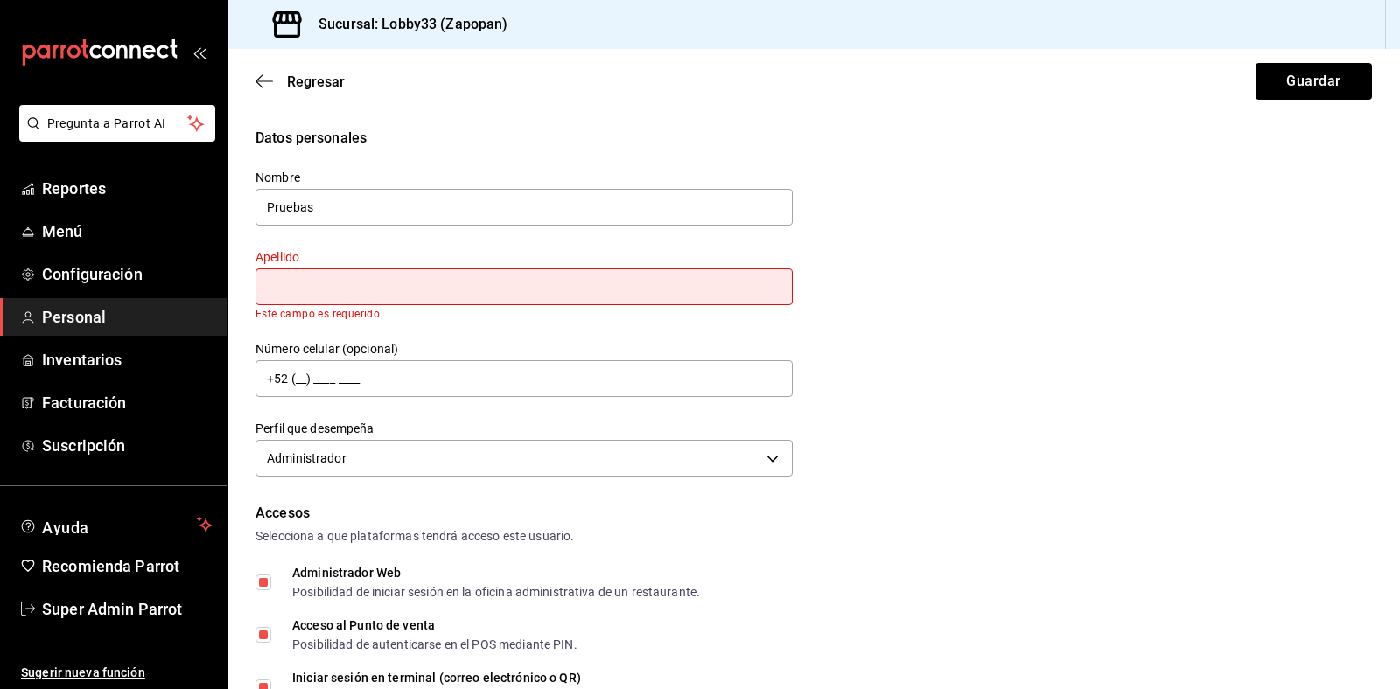
click at [658, 306] on div "Apellido Este campo es requerido." at bounding box center [523, 284] width 537 height 71
click at [610, 285] on input "text" at bounding box center [523, 287] width 537 height 37
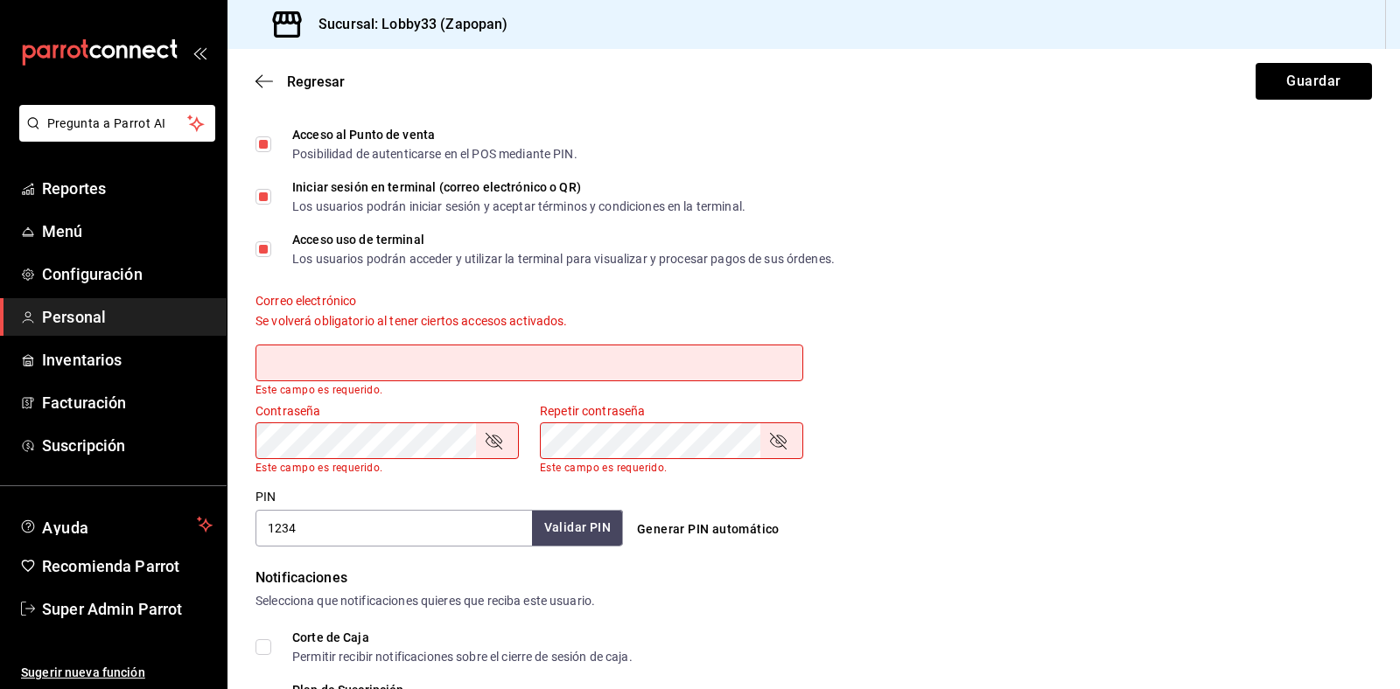
scroll to position [735, 0]
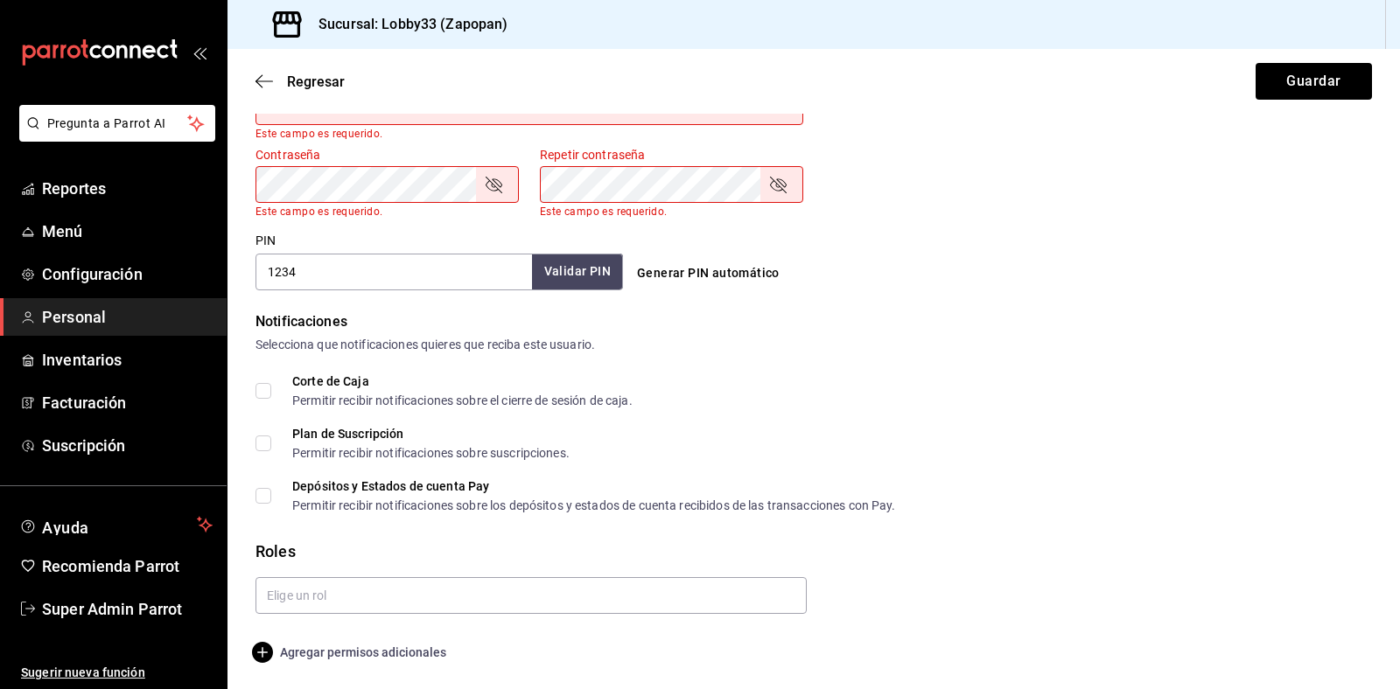
type input "genki"
click at [303, 649] on span "Agregar permisos adicionales" at bounding box center [350, 652] width 191 height 21
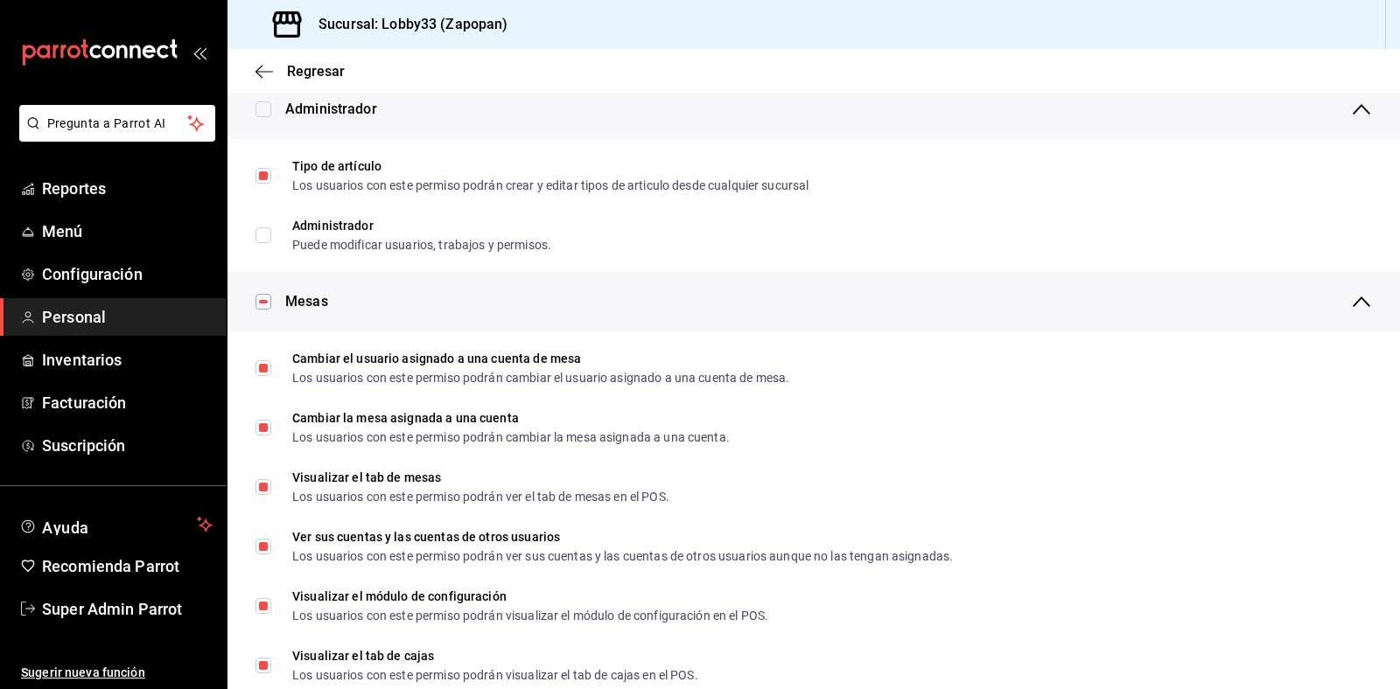
scroll to position [0, 0]
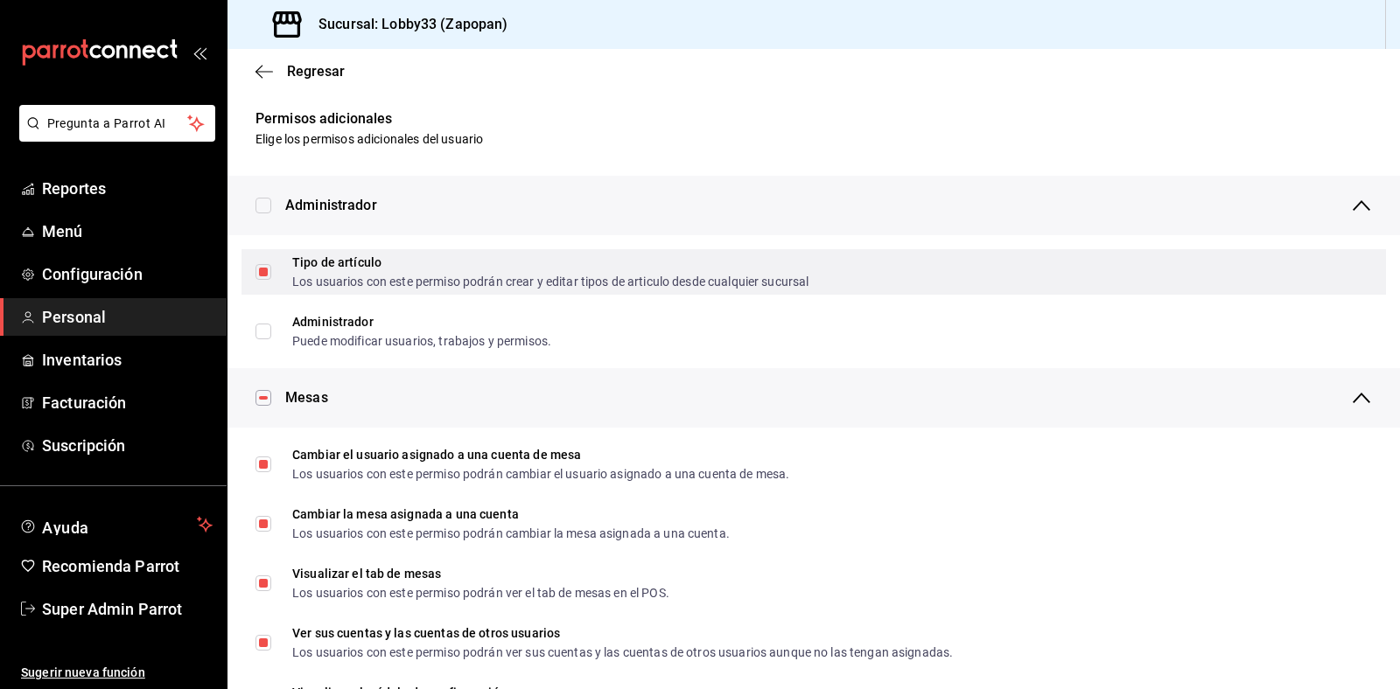
click at [260, 259] on label "Tipo de artículo Los usuarios con este permiso podrán crear y editar tipos de a…" at bounding box center [531, 271] width 553 height 31
click at [260, 264] on input "Tipo de artículo Los usuarios con este permiso podrán crear y editar tipos de a…" at bounding box center [263, 272] width 16 height 16
click at [265, 269] on input "Tipo de artículo Los usuarios con este permiso podrán crear y editar tipos de a…" at bounding box center [263, 272] width 16 height 16
checkbox input "false"
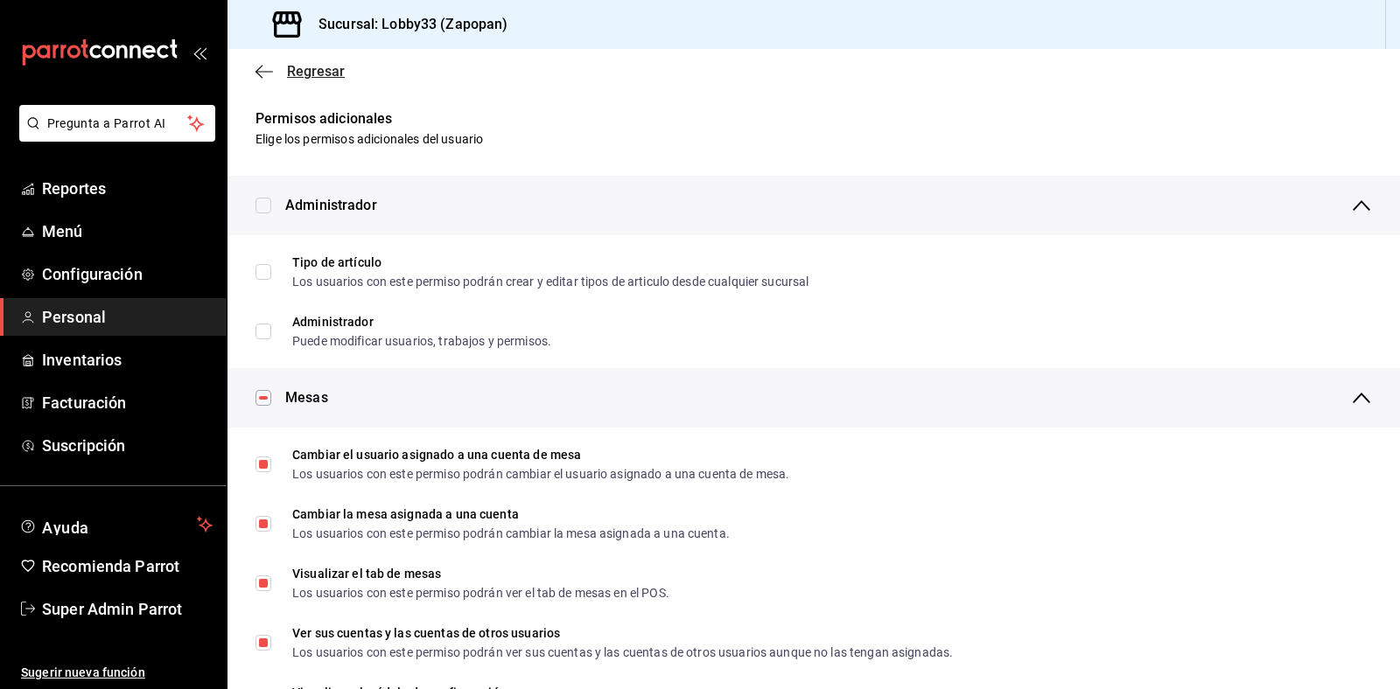
click at [315, 76] on span "Regresar" at bounding box center [316, 71] width 58 height 17
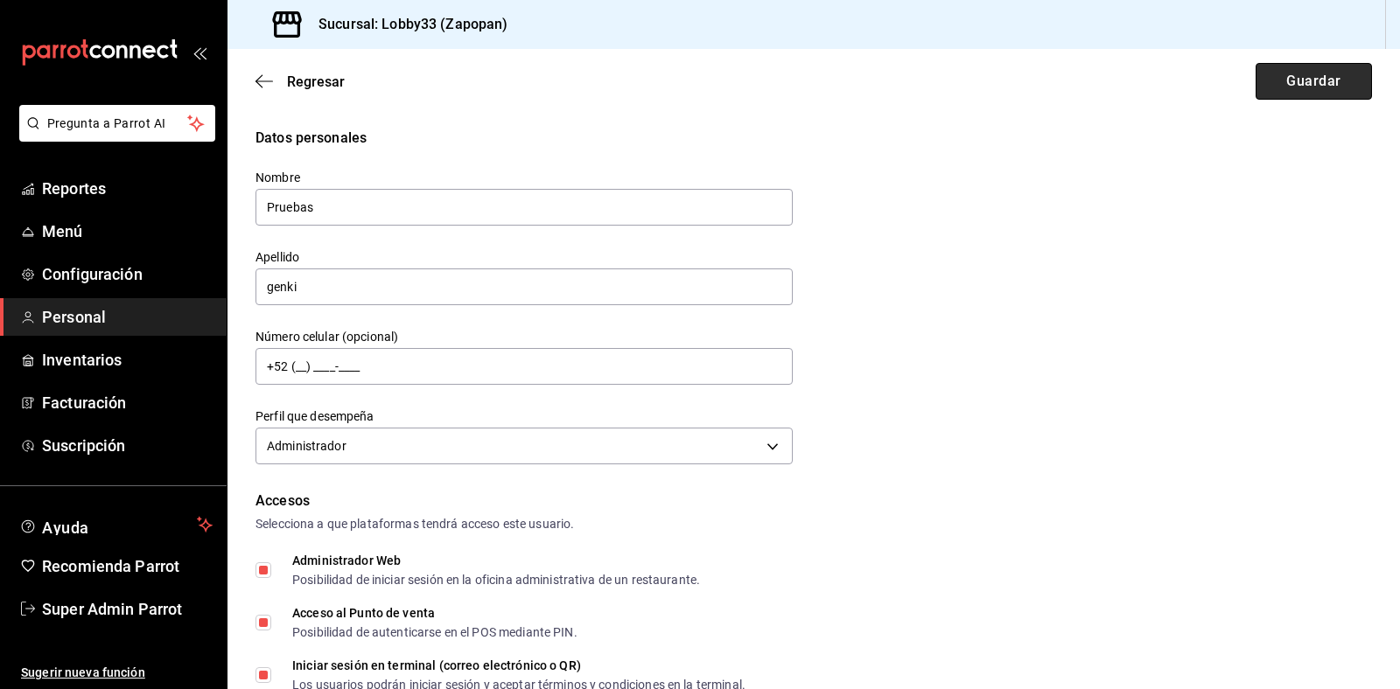
click at [1318, 77] on button "Guardar" at bounding box center [1314, 81] width 116 height 37
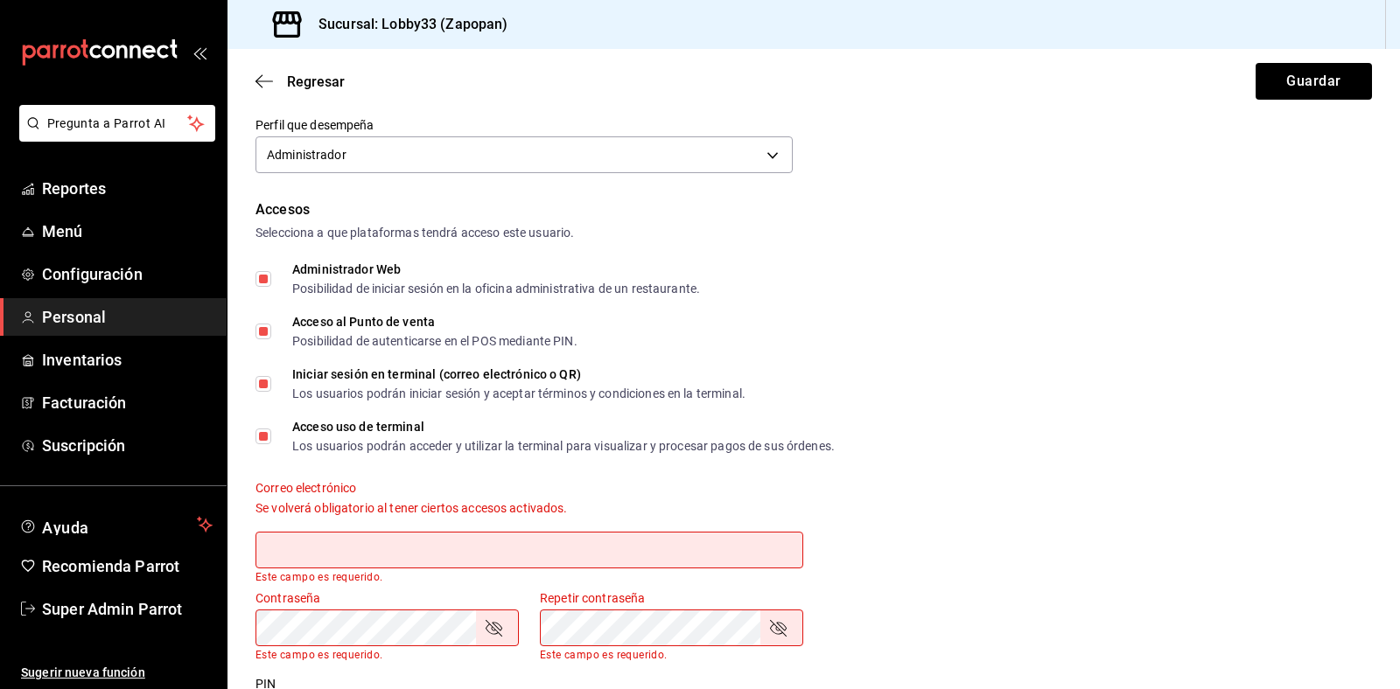
scroll to position [289, 0]
click at [267, 277] on input "Administrador Web Posibilidad de iniciar sesión en la oficina administrativa de…" at bounding box center [263, 282] width 16 height 16
checkbox input "false"
click at [1319, 80] on button "Guardar" at bounding box center [1314, 81] width 116 height 37
click at [1299, 73] on button "Guardar" at bounding box center [1314, 81] width 116 height 37
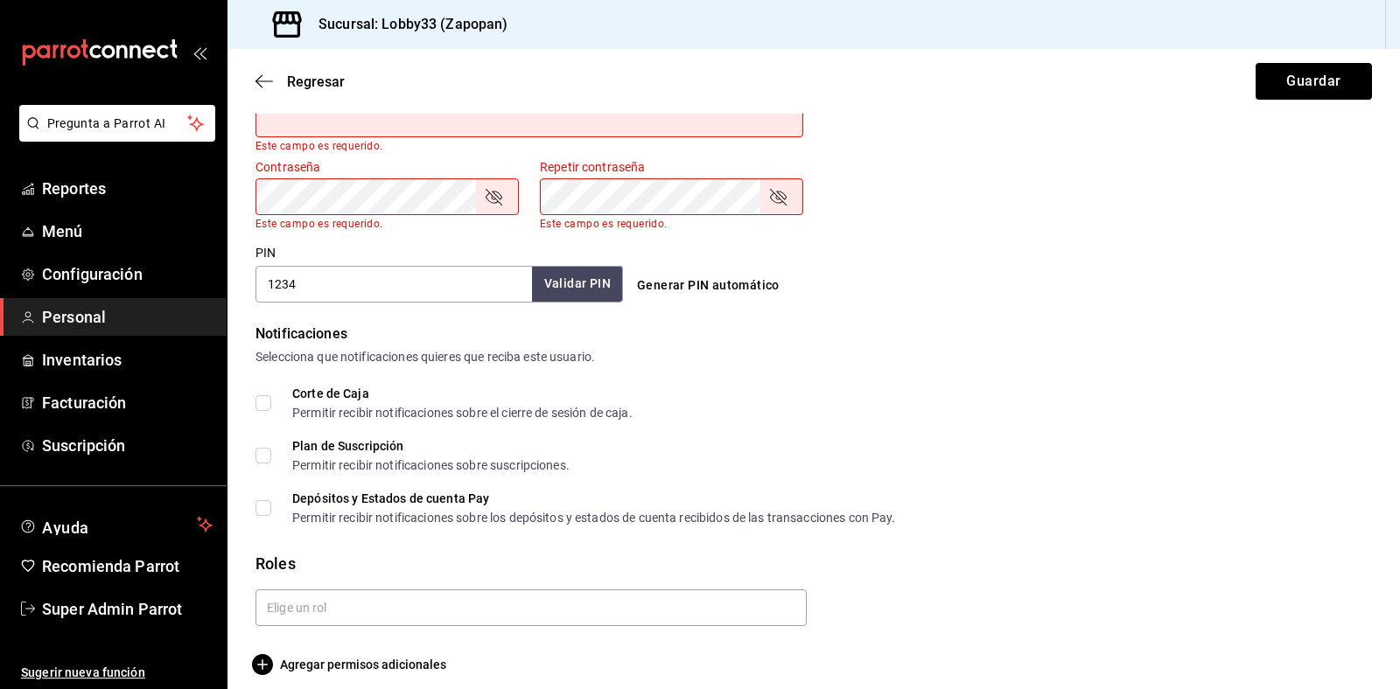
scroll to position [724, 0]
click at [584, 299] on button "Validar PIN" at bounding box center [576, 284] width 93 height 38
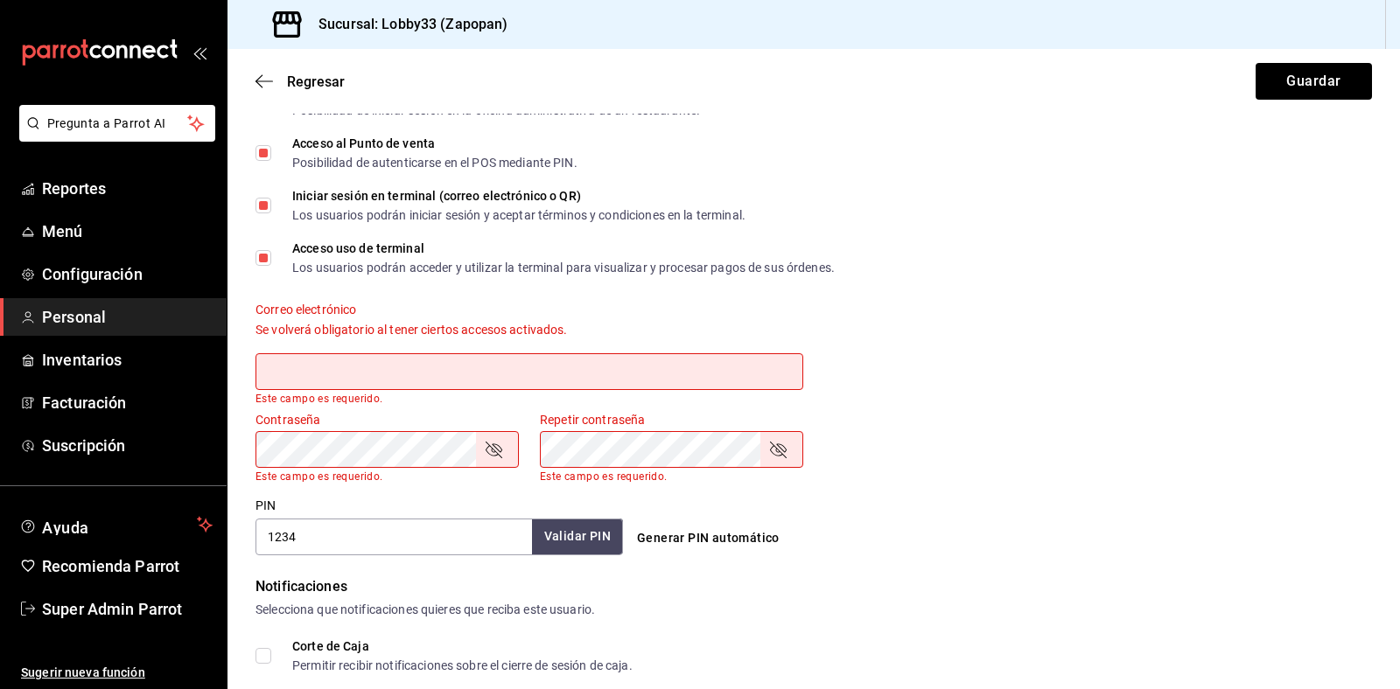
scroll to position [469, 0]
click at [385, 373] on input "text" at bounding box center [529, 372] width 548 height 37
click at [1287, 79] on button "Guardar" at bounding box center [1314, 81] width 116 height 37
click at [346, 372] on input "text" at bounding box center [529, 372] width 548 height 37
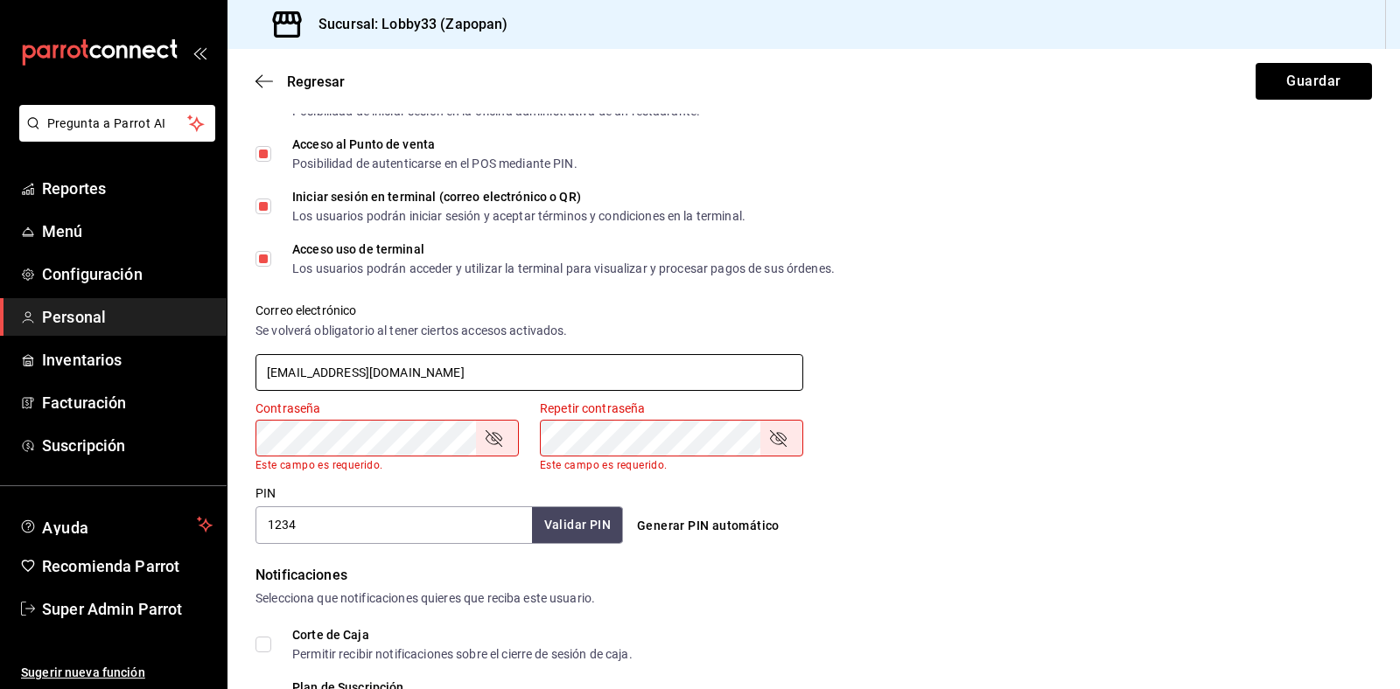
type input "genki@fake.com"
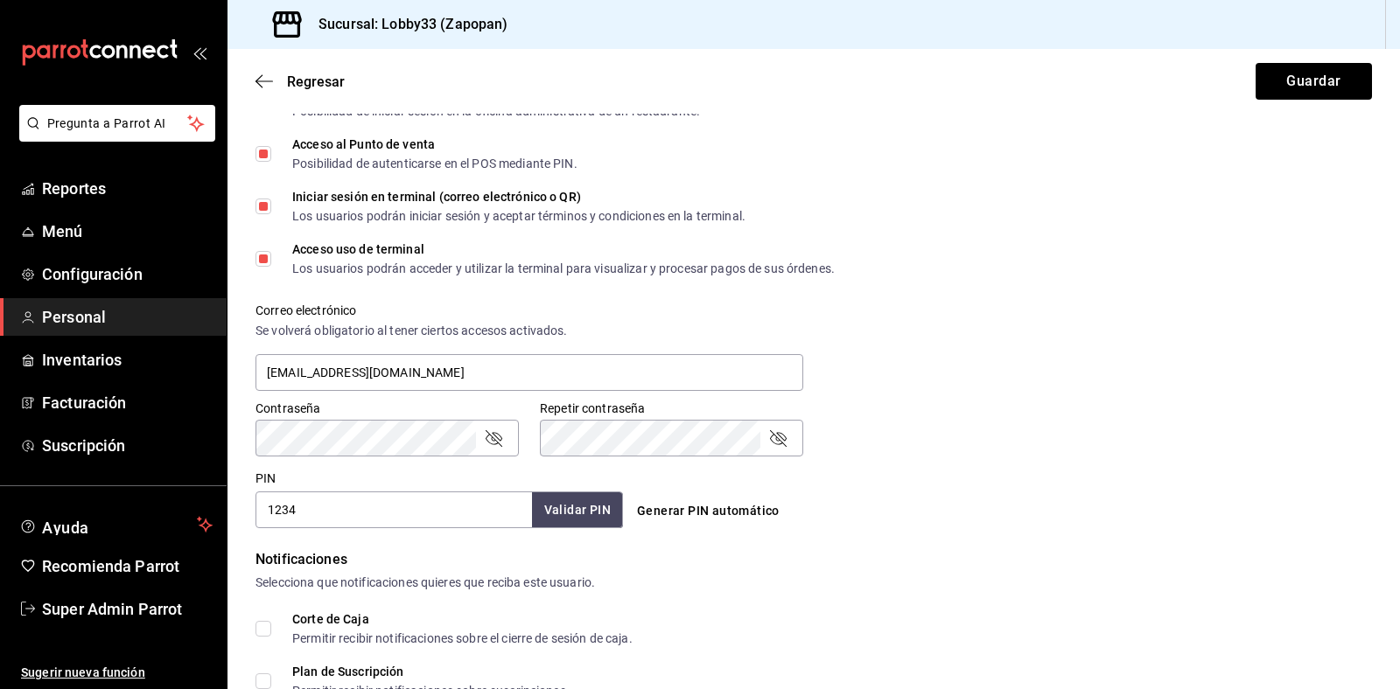
click at [647, 449] on div "Contraseña Contraseña Repetir contraseña Repetir contraseña" at bounding box center [802, 418] width 1137 height 77
click at [1293, 75] on button "Guardar" at bounding box center [1314, 81] width 116 height 37
